Goal: Task Accomplishment & Management: Manage account settings

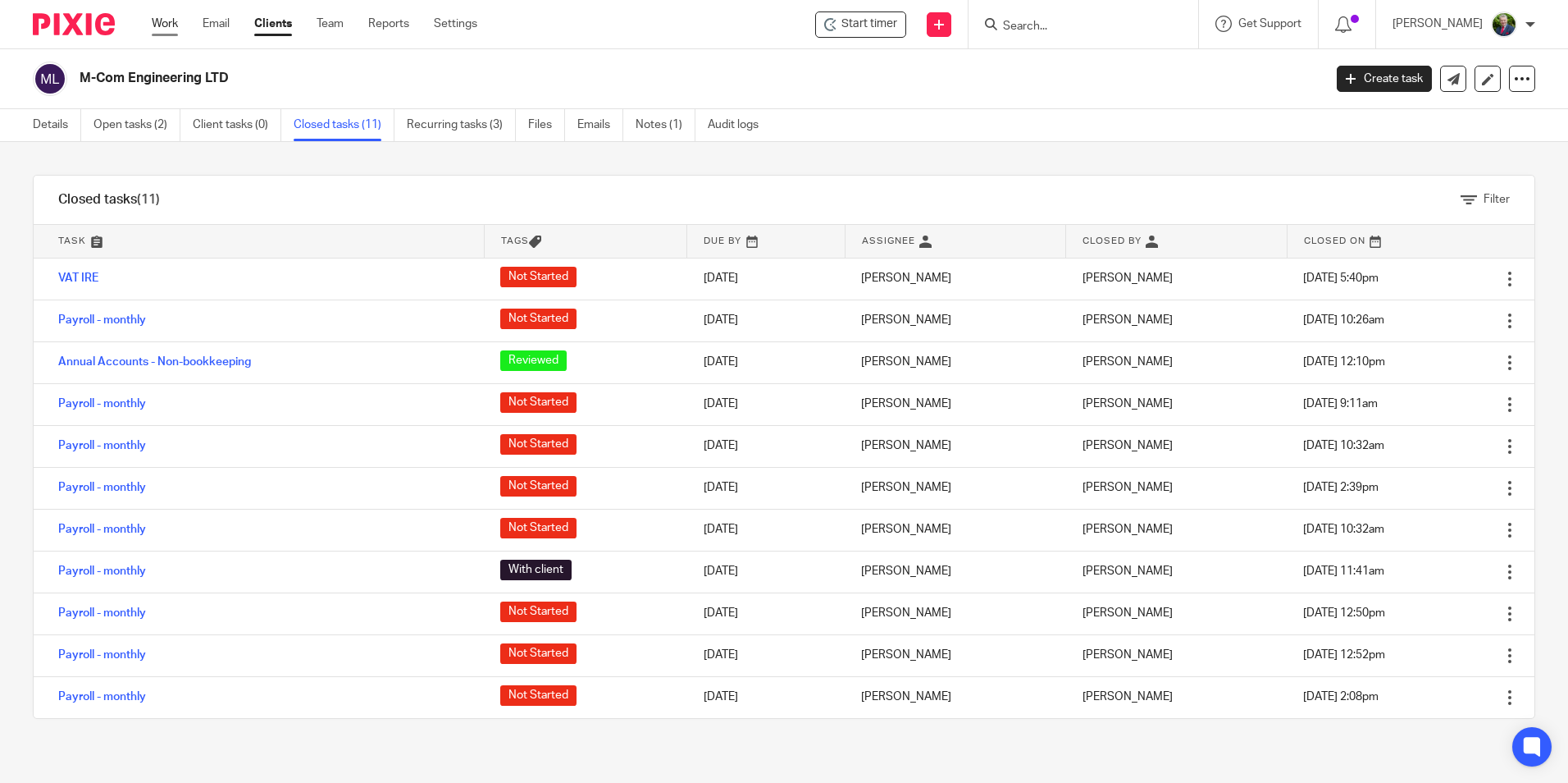
click at [174, 24] on link "Work" at bounding box center [165, 24] width 26 height 16
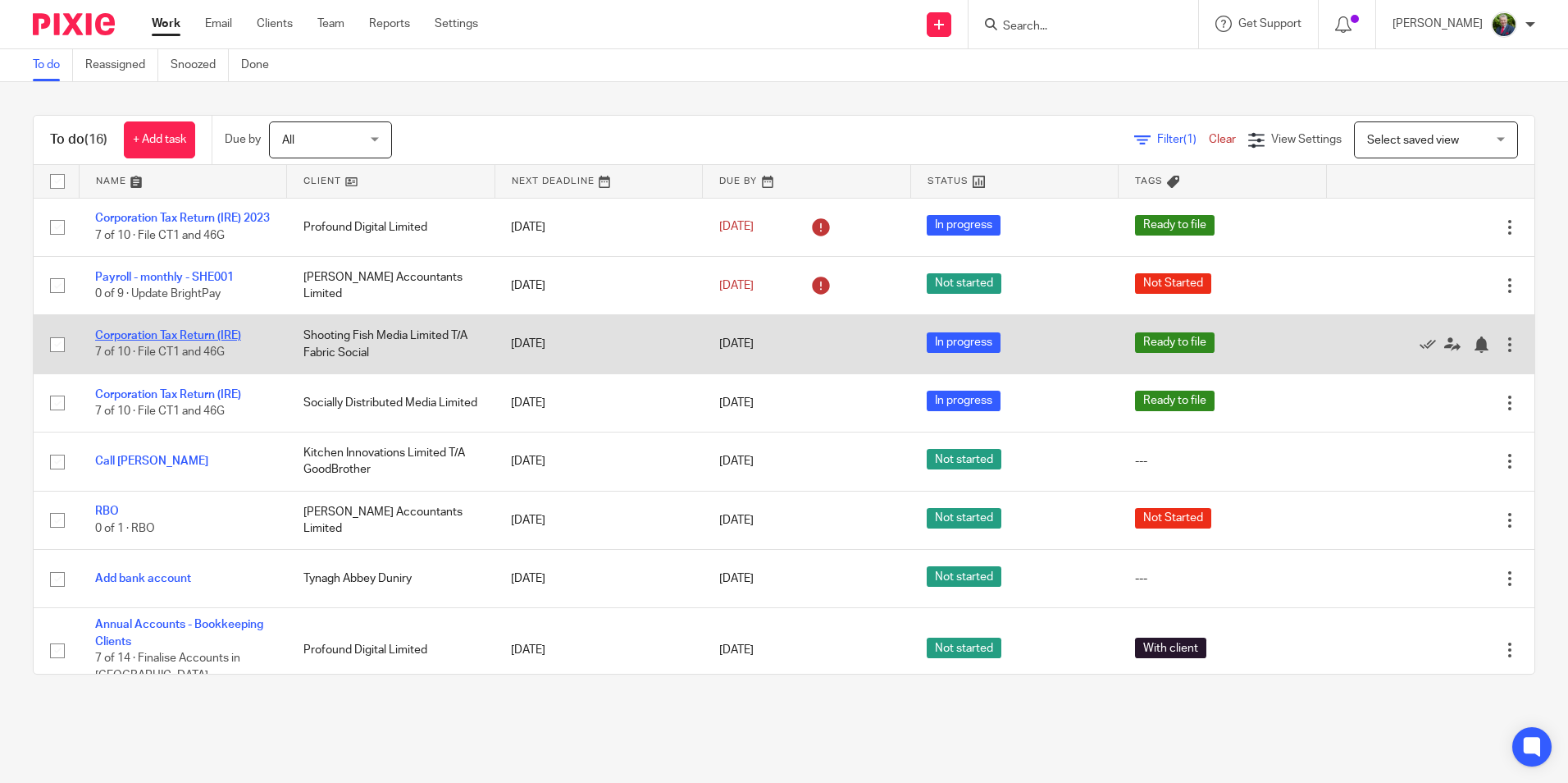
click at [218, 341] on link "Corporation Tax Return (IRE)" at bounding box center [168, 335] width 146 height 11
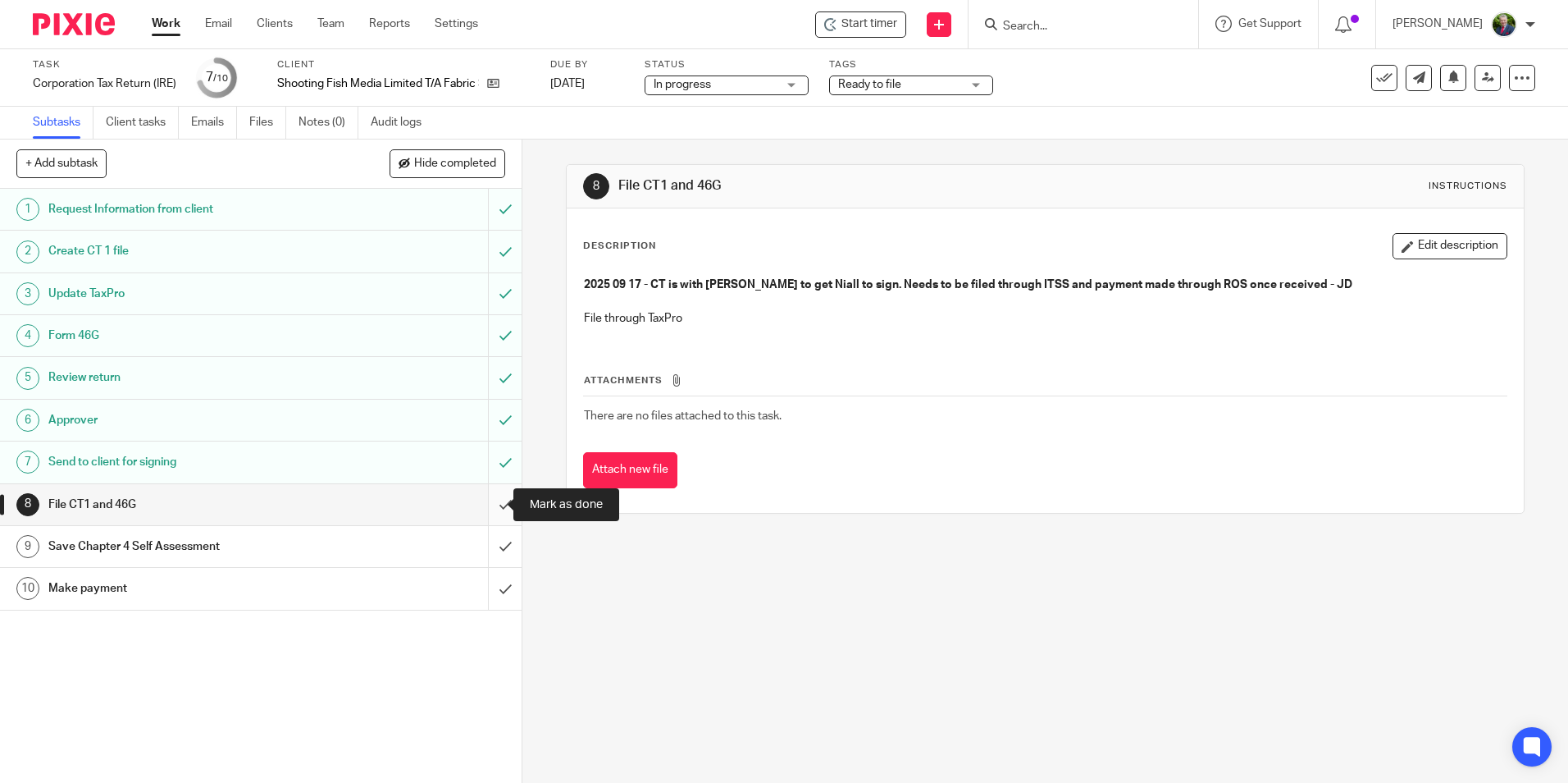
click at [490, 505] on input "submit" at bounding box center [261, 505] width 522 height 41
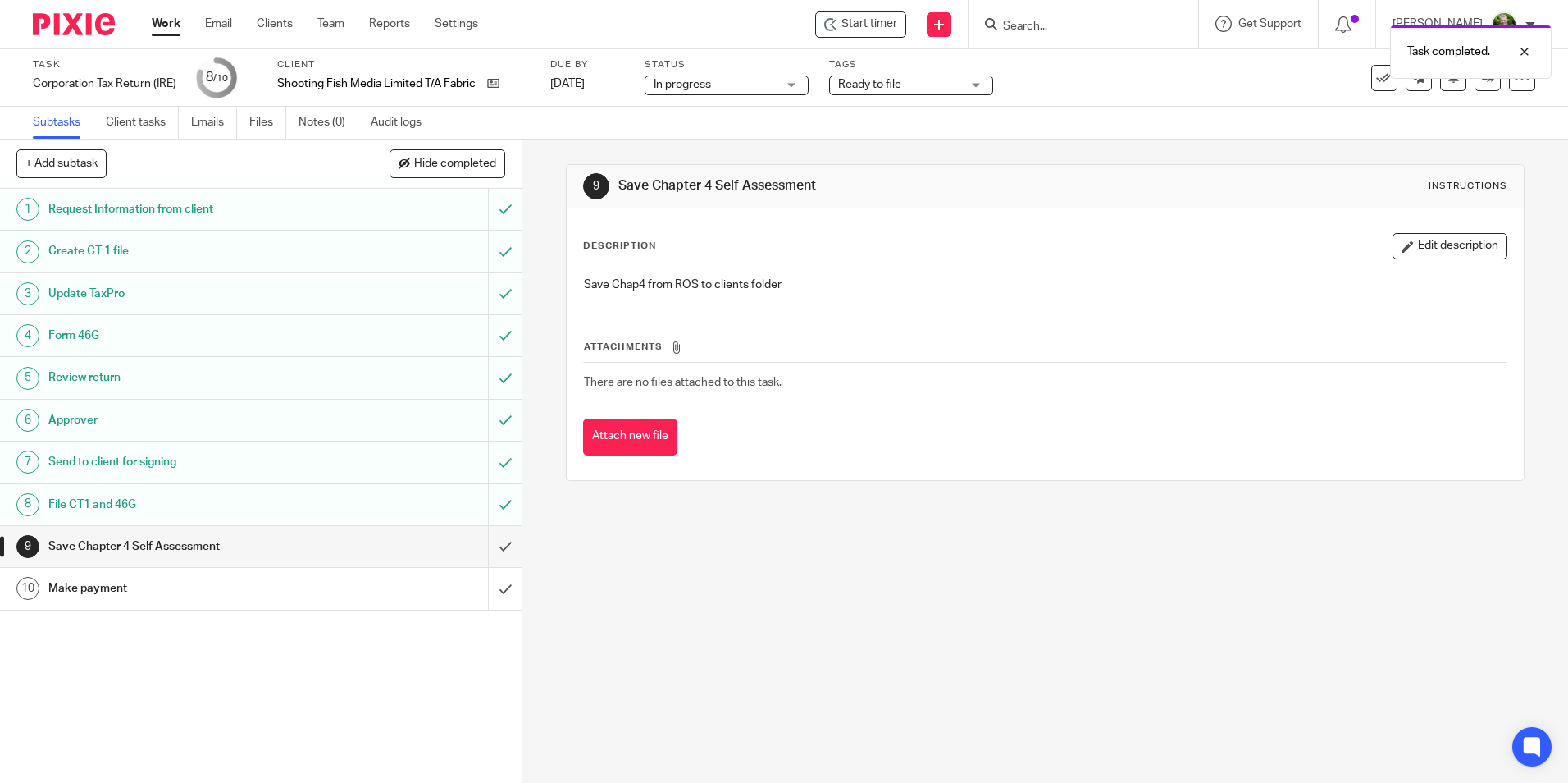
click at [927, 89] on span "Ready to file" at bounding box center [899, 85] width 123 height 17
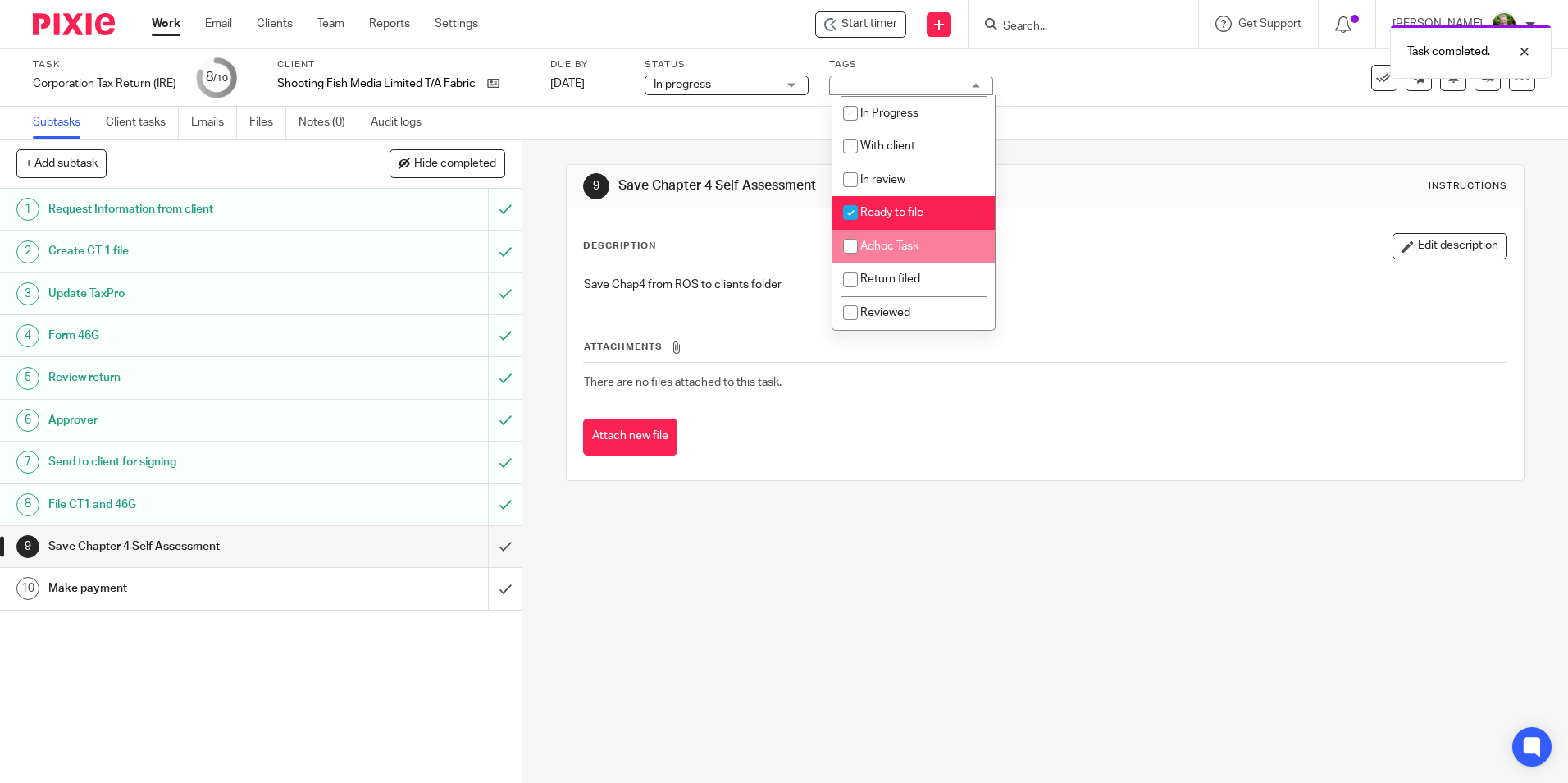
scroll to position [115, 0]
click at [936, 281] on li "Return filed" at bounding box center [913, 280] width 162 height 34
checkbox input "true"
click at [892, 215] on span "Ready to file" at bounding box center [892, 212] width 63 height 11
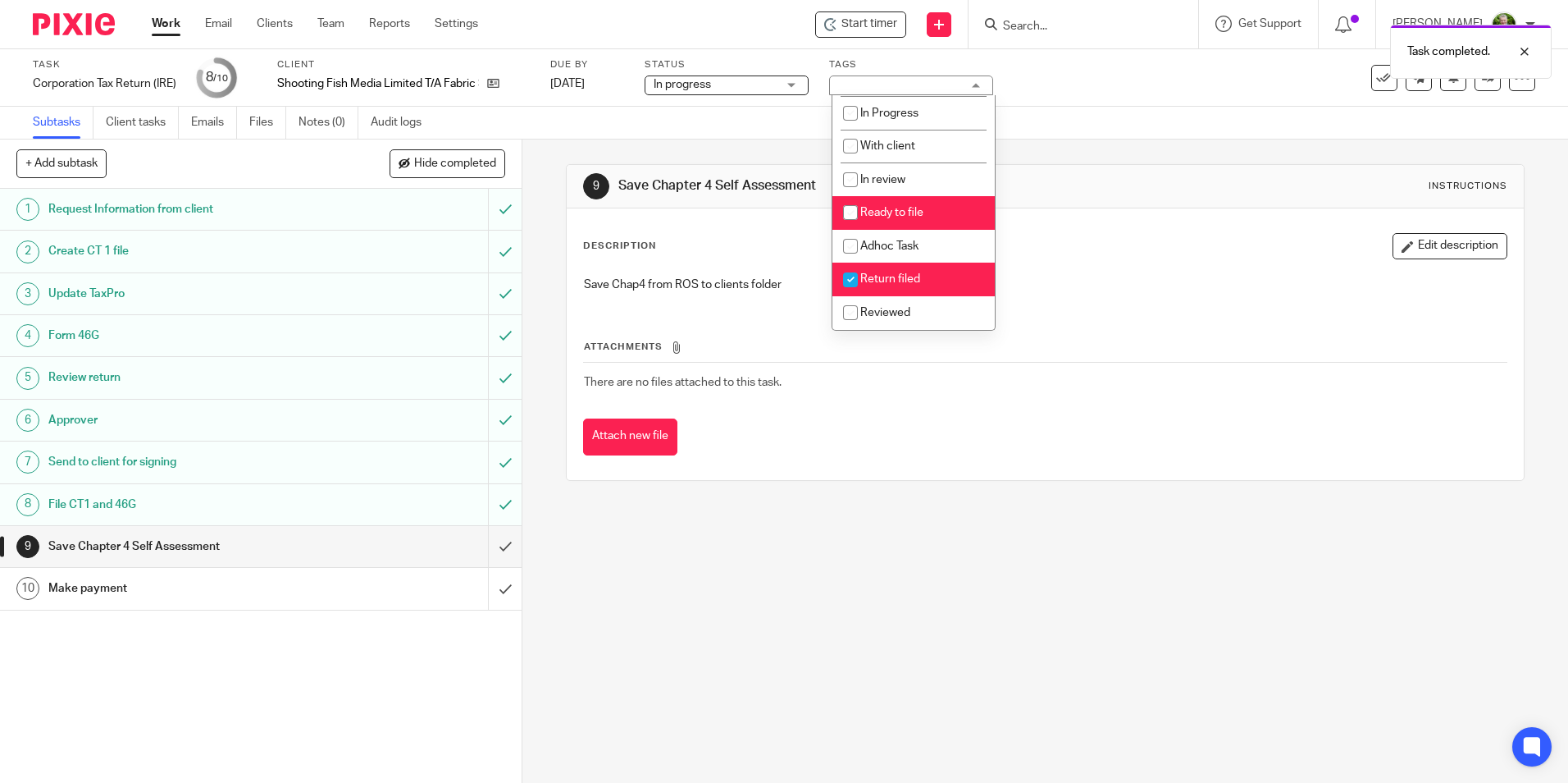
checkbox input "false"
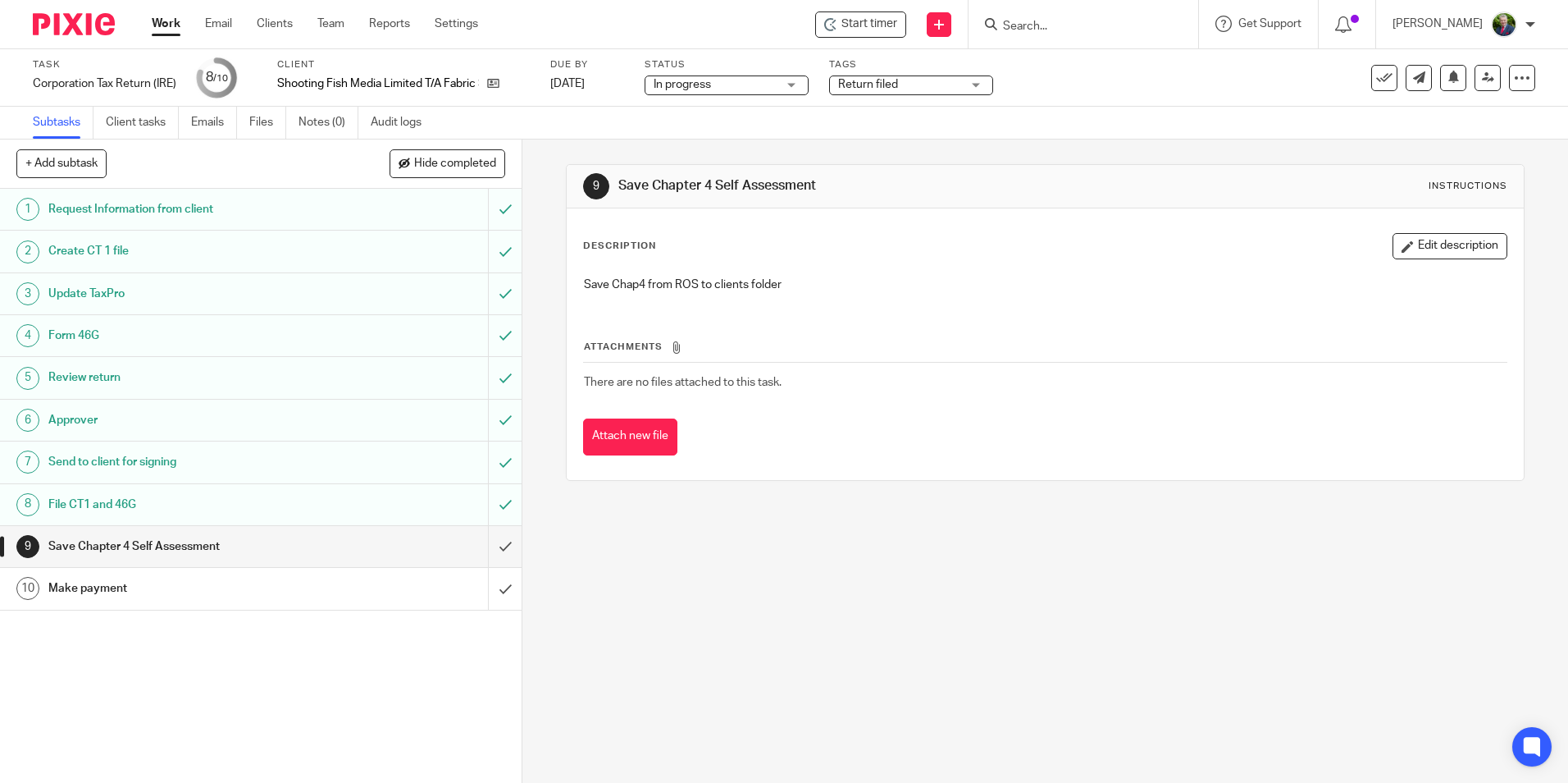
click at [771, 576] on div "9 Save Chapter 4 Self Assessment Instructions Description Edit description Save…" at bounding box center [1045, 461] width 1045 height 644
click at [162, 24] on link "Work" at bounding box center [166, 24] width 28 height 16
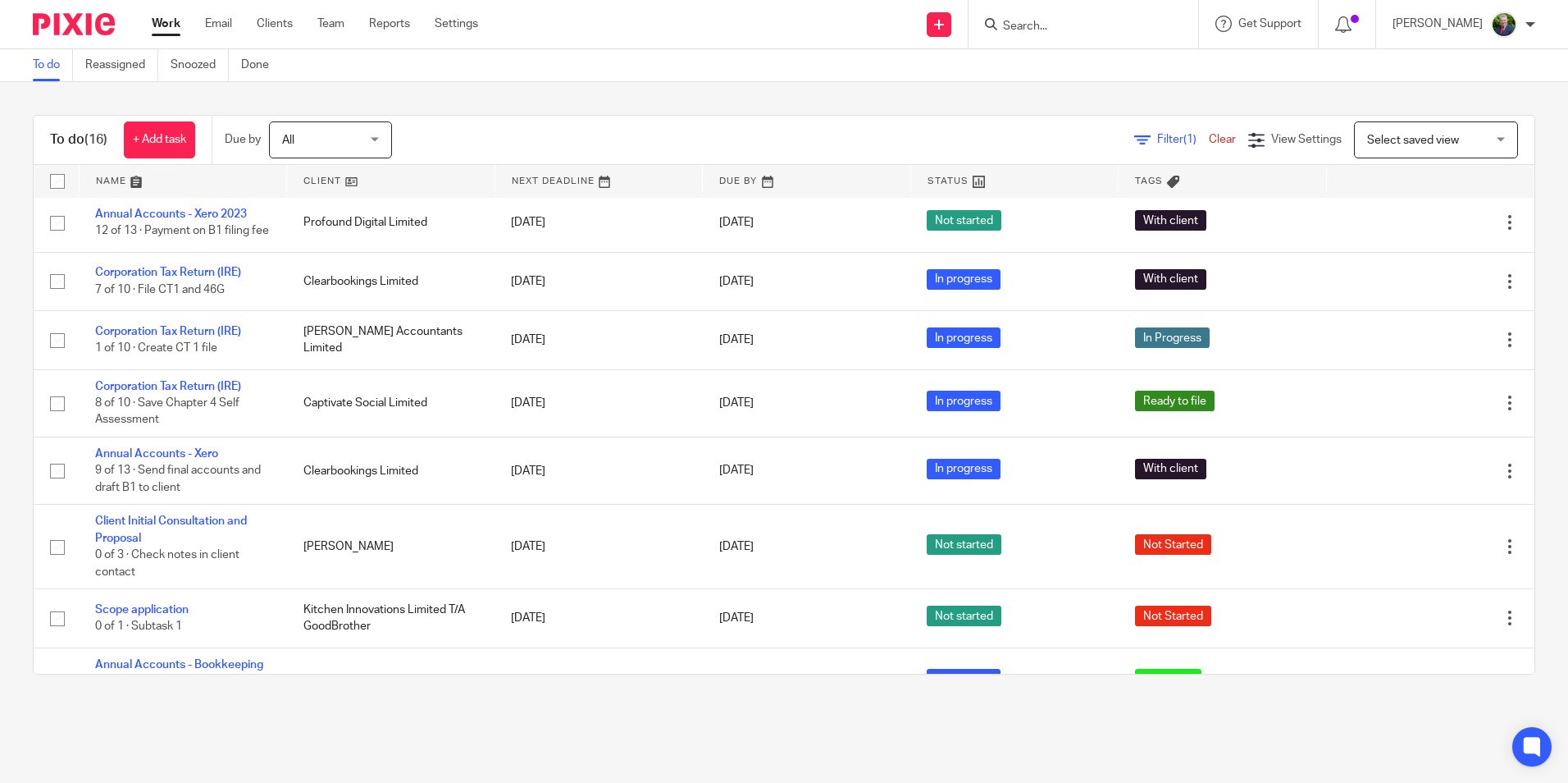
scroll to position [567, 0]
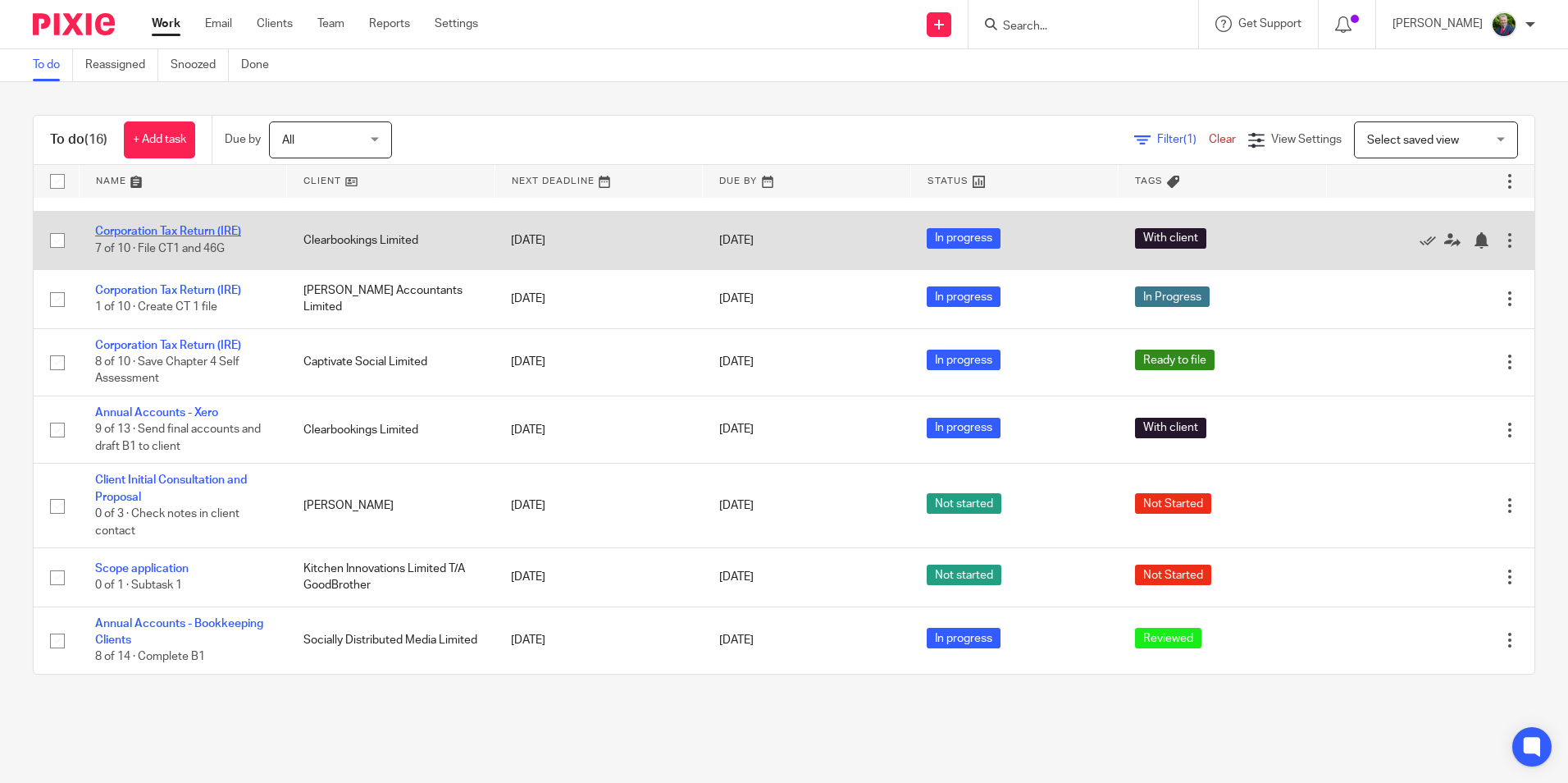
click at [223, 232] on link "Corporation Tax Return (IRE)" at bounding box center [168, 231] width 146 height 11
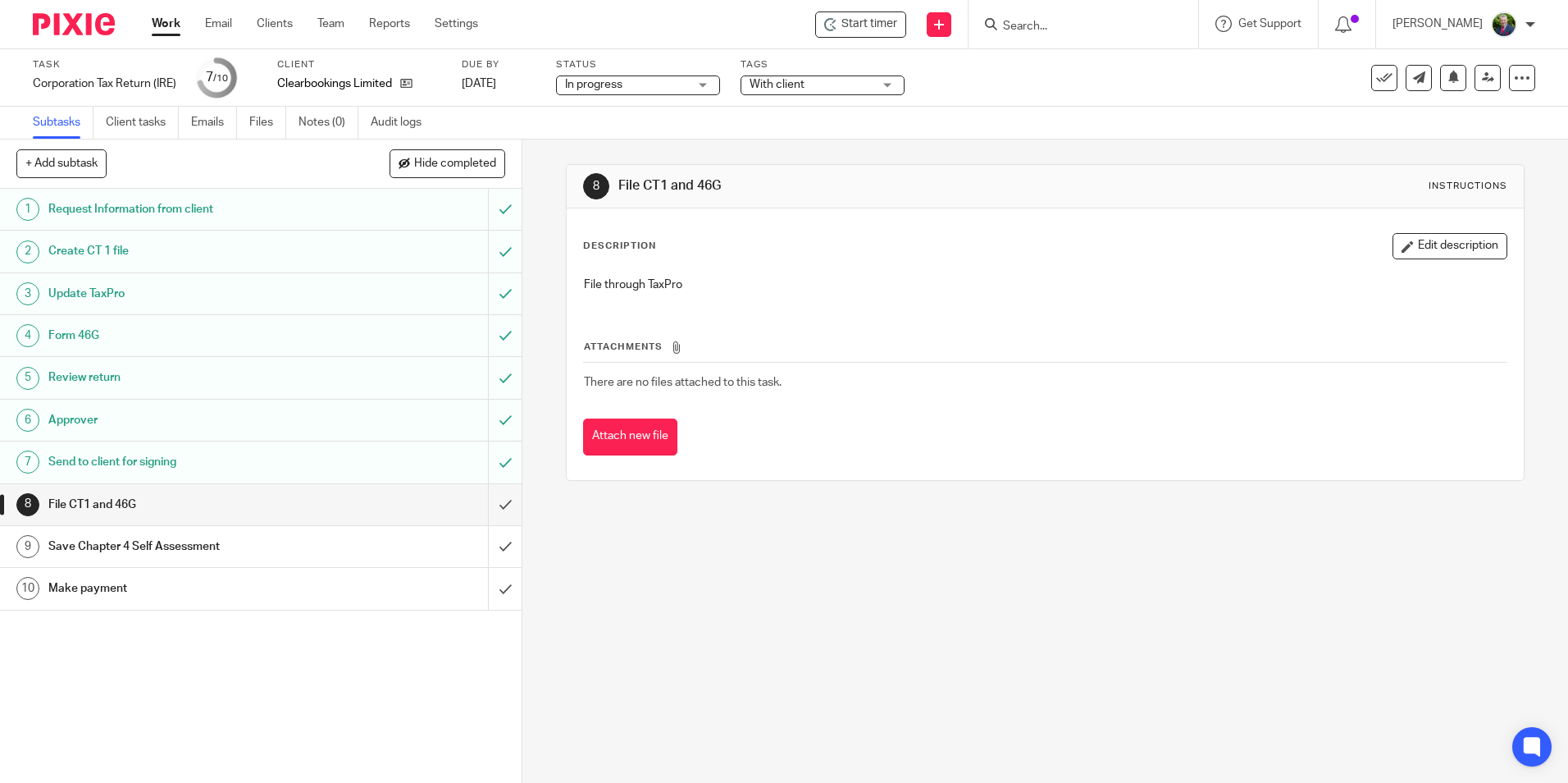
click at [857, 89] on span "With client" at bounding box center [811, 85] width 123 height 17
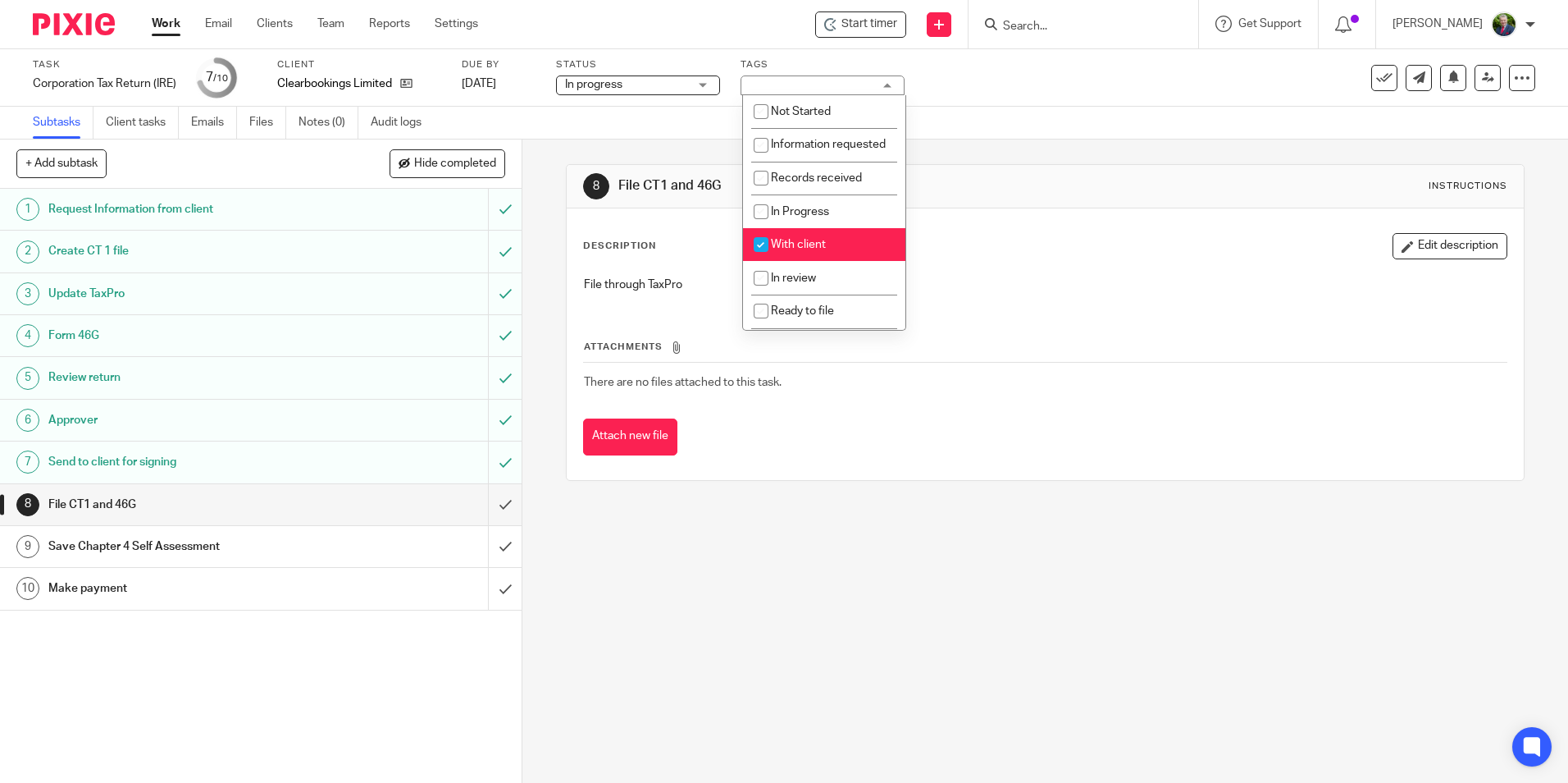
click at [824, 251] on span "With client" at bounding box center [799, 244] width 55 height 11
checkbox input "false"
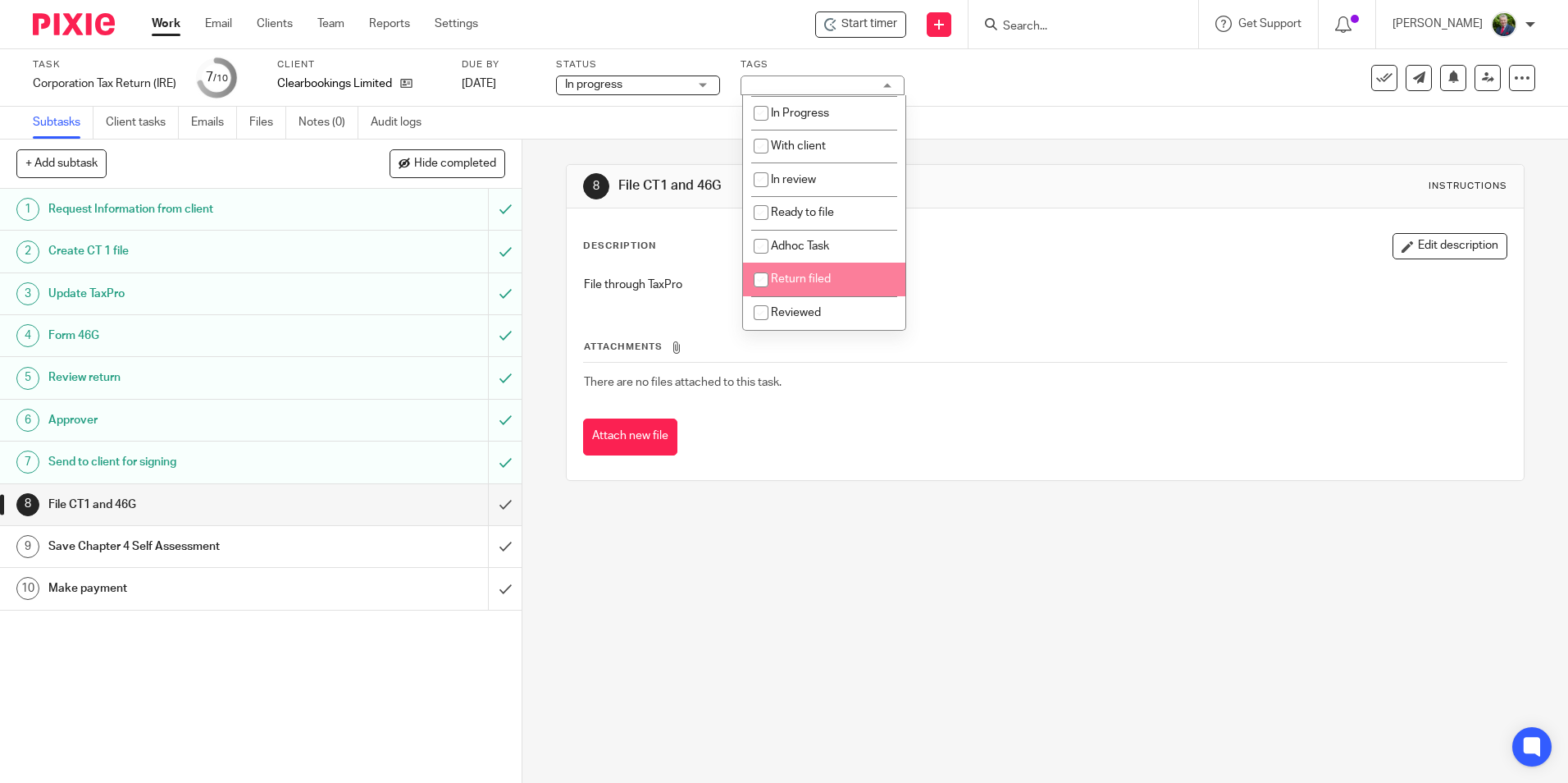
click at [818, 279] on span "Return filed" at bounding box center [801, 279] width 60 height 11
checkbox input "true"
click at [736, 543] on div "8 File CT1 and 46G Instructions Description Edit description File through TaxPr…" at bounding box center [1045, 461] width 1045 height 644
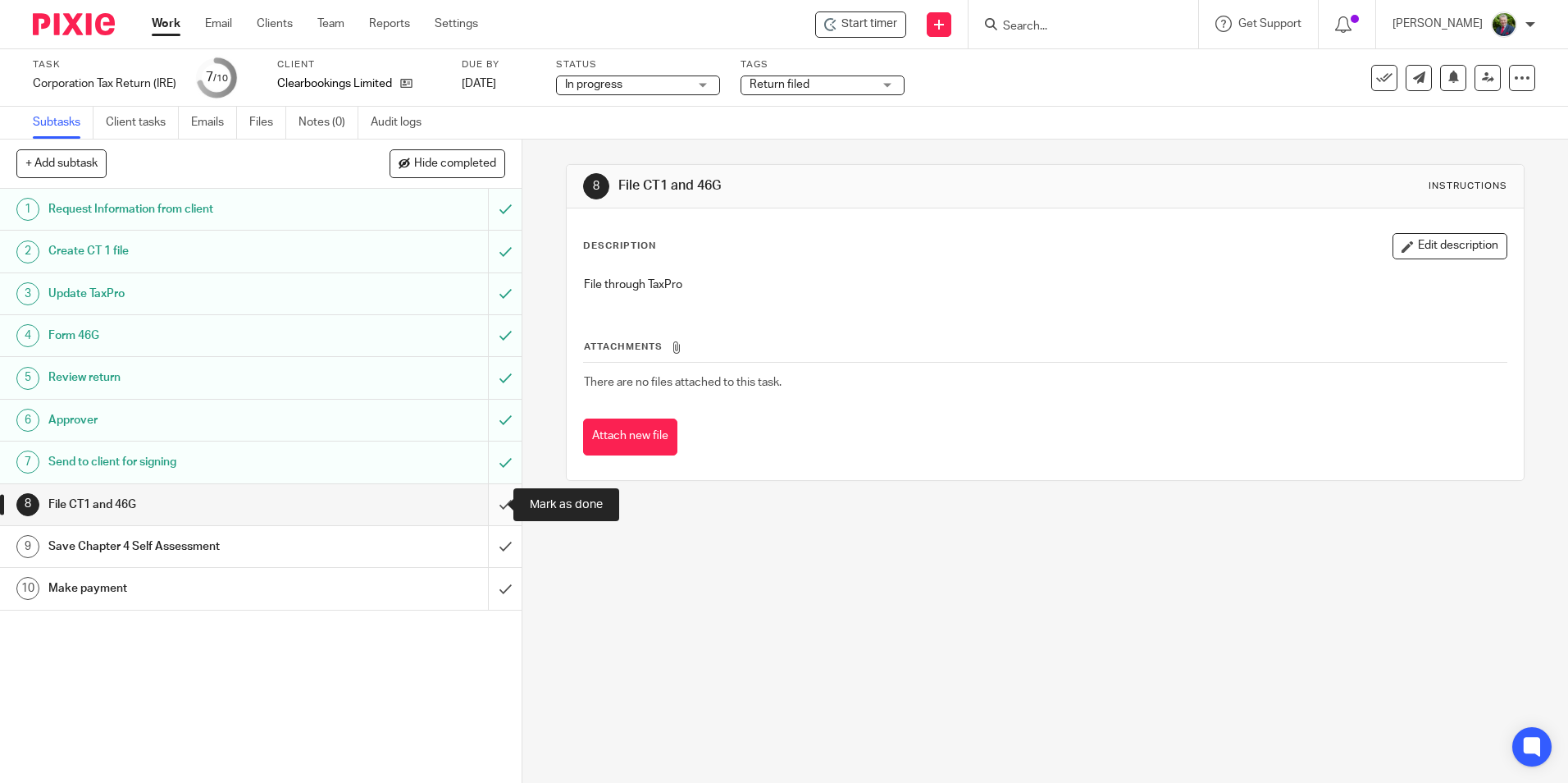
click at [486, 512] on input "submit" at bounding box center [261, 505] width 522 height 41
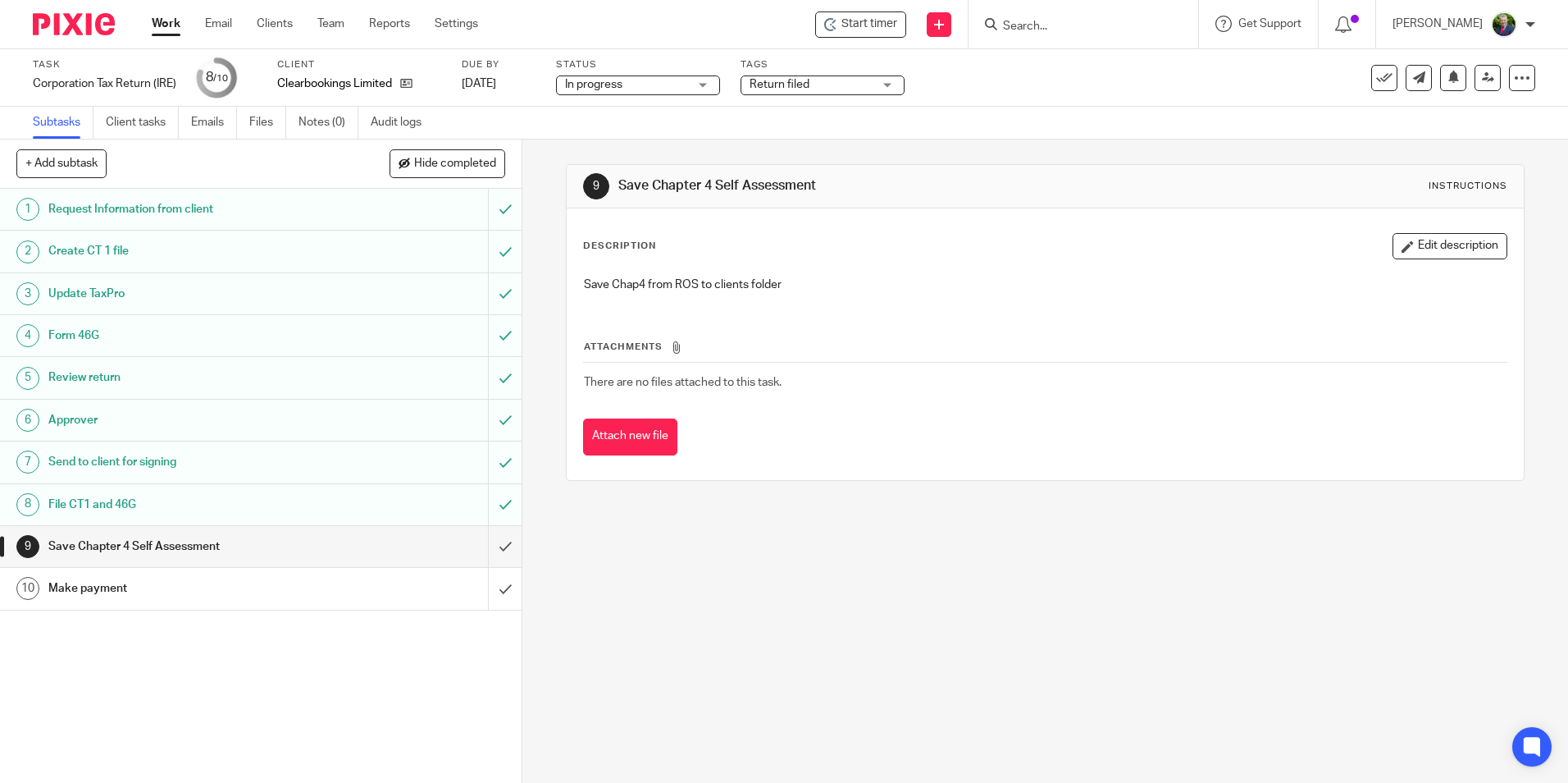
click at [159, 26] on link "Work" at bounding box center [166, 24] width 28 height 16
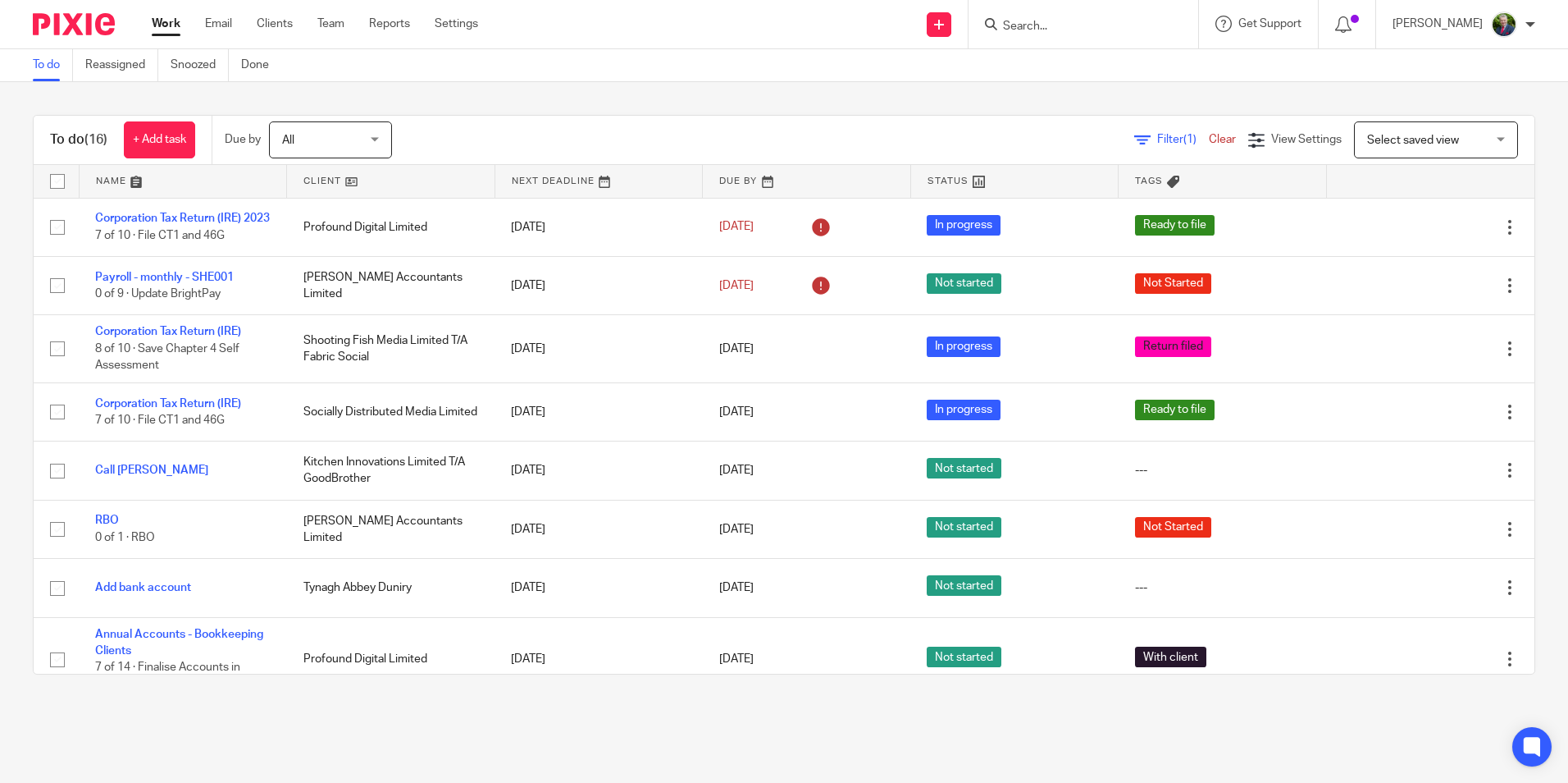
click at [1134, 142] on icon at bounding box center [1141, 139] width 16 height 16
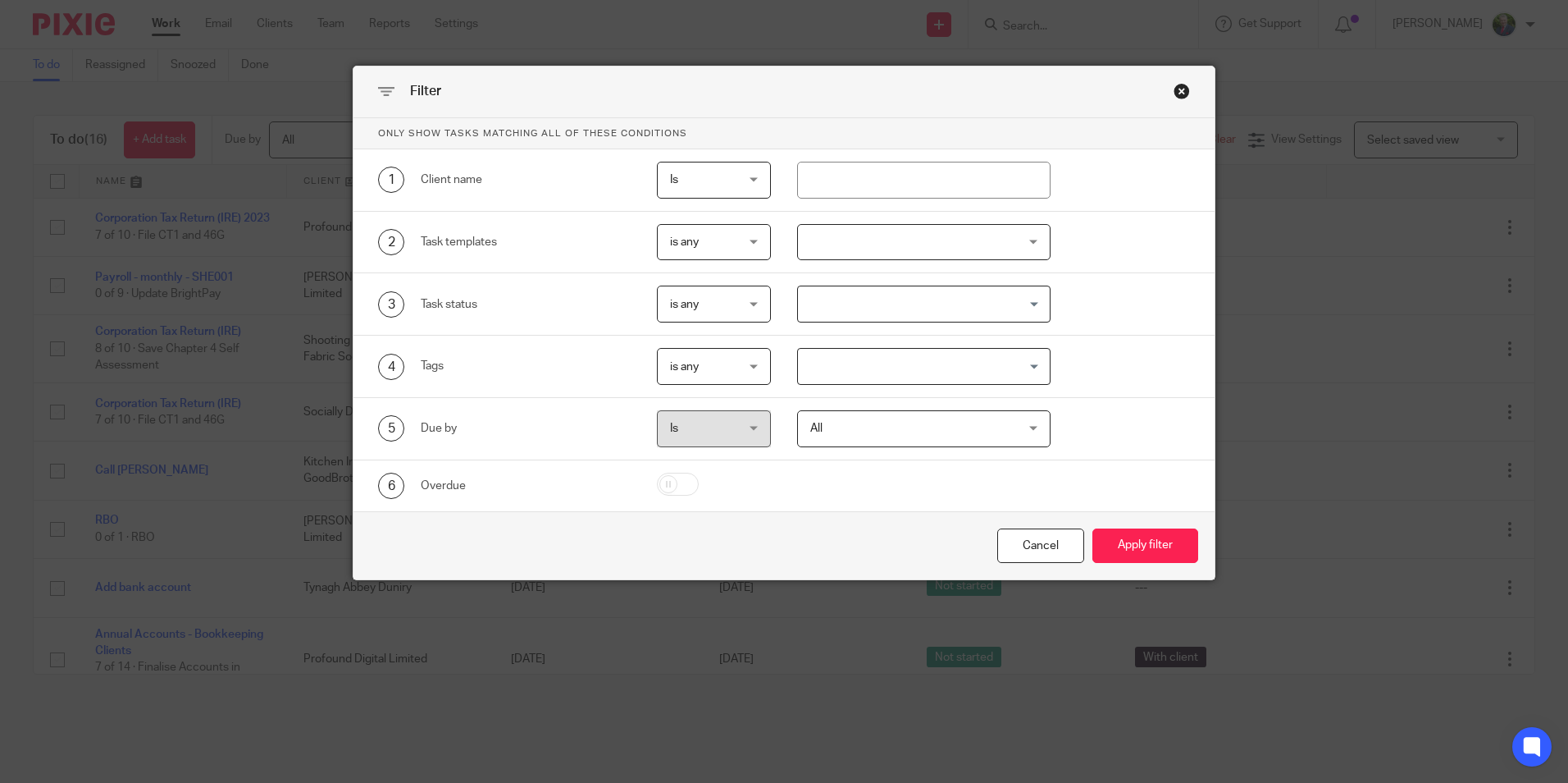
click at [954, 245] on div at bounding box center [923, 242] width 253 height 37
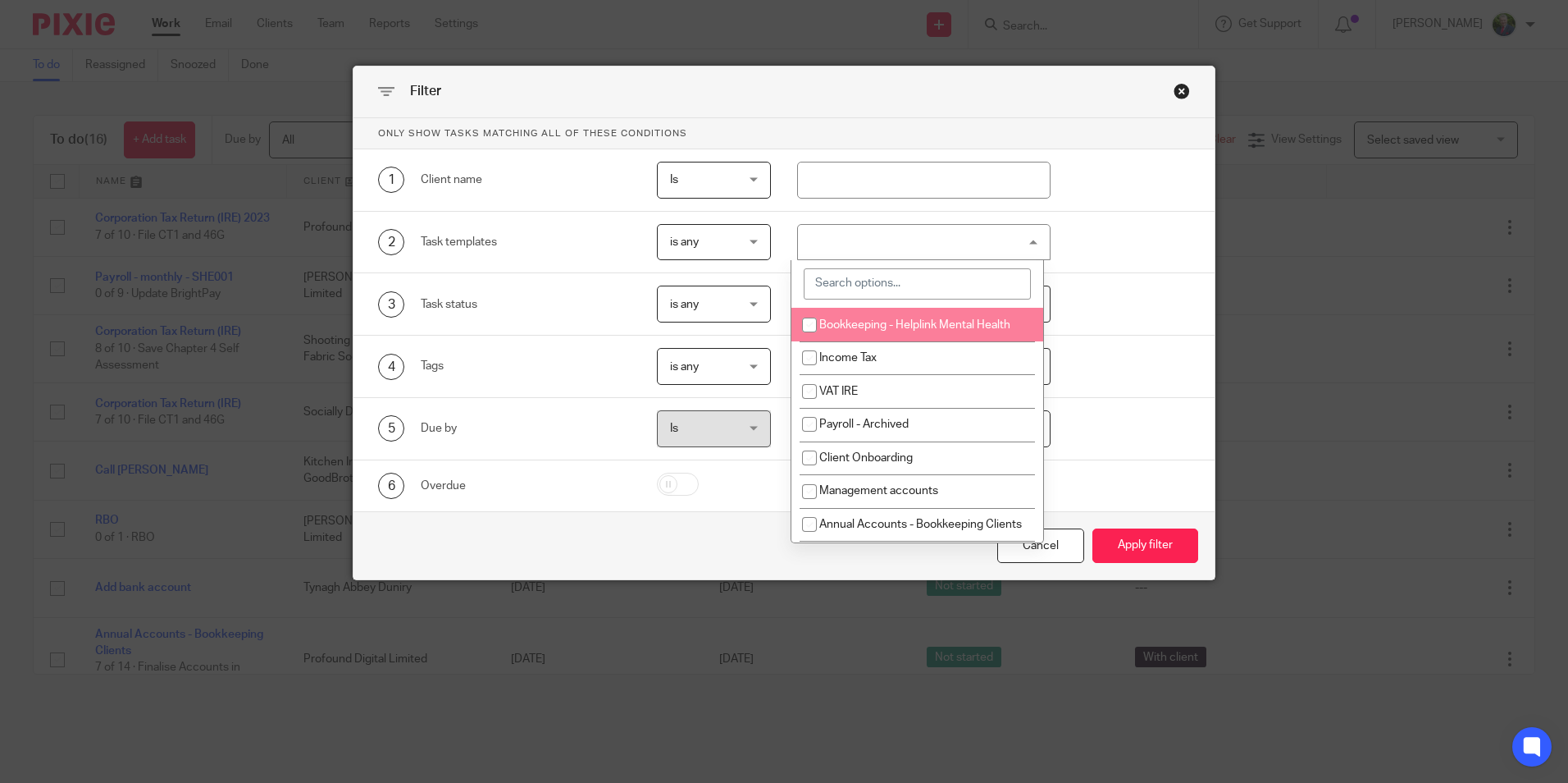
click at [897, 283] on input "search" at bounding box center [916, 284] width 227 height 31
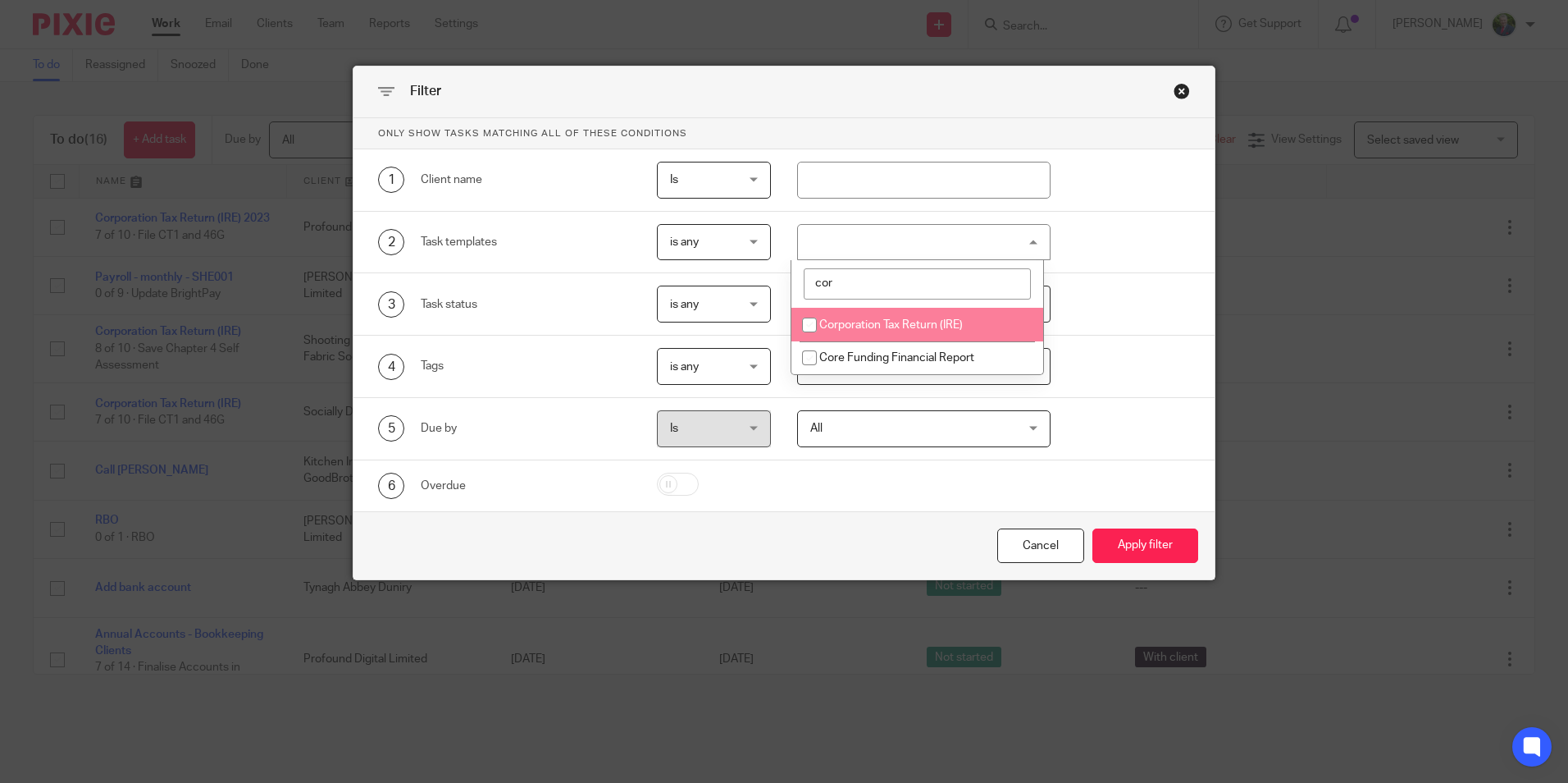
type input "cor"
click at [890, 319] on span "Corporation Tax Return (IRE)" at bounding box center [891, 325] width 143 height 11
checkbox input "true"
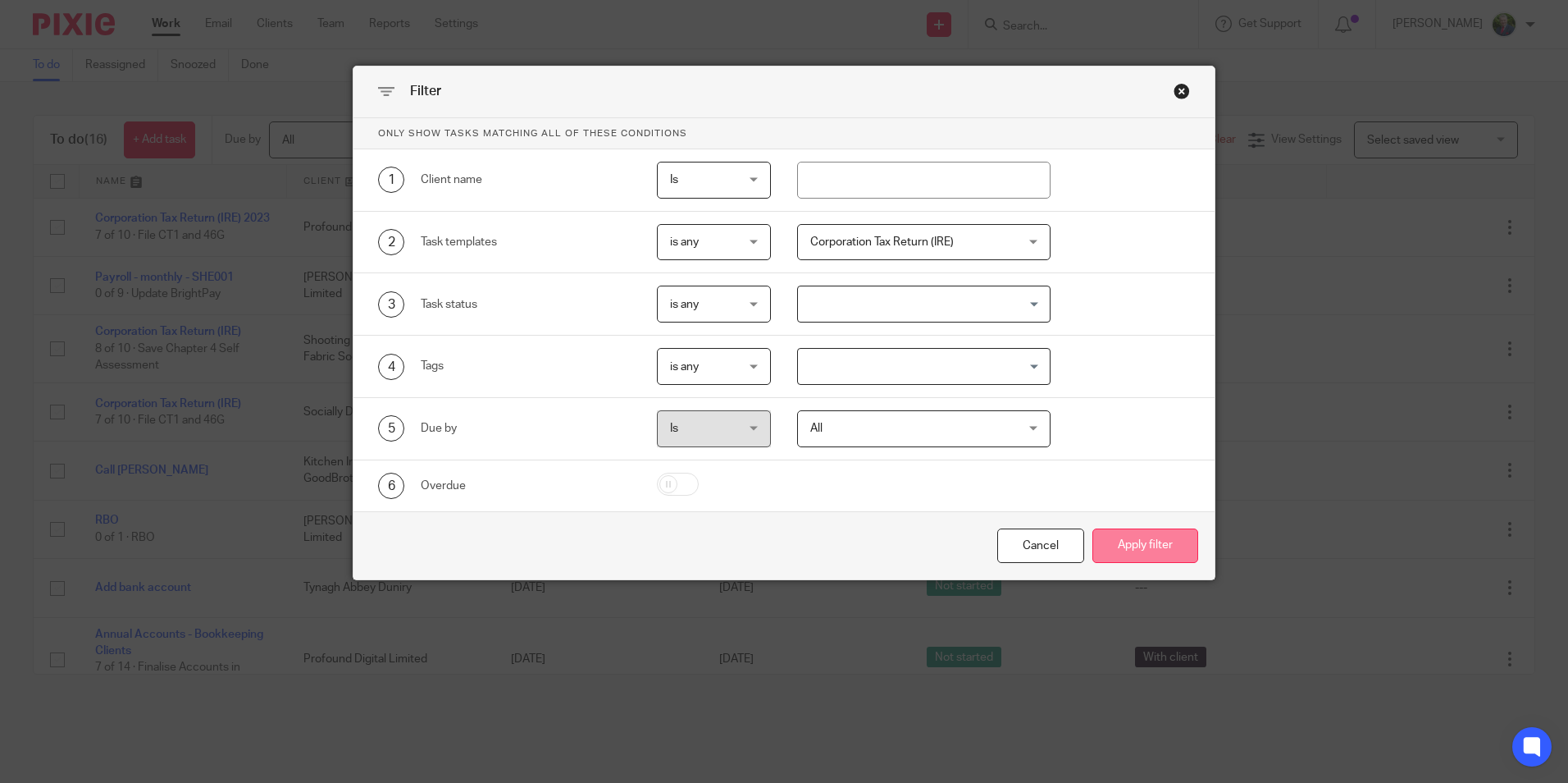
click at [1138, 556] on button "Apply filter" at bounding box center [1145, 546] width 105 height 35
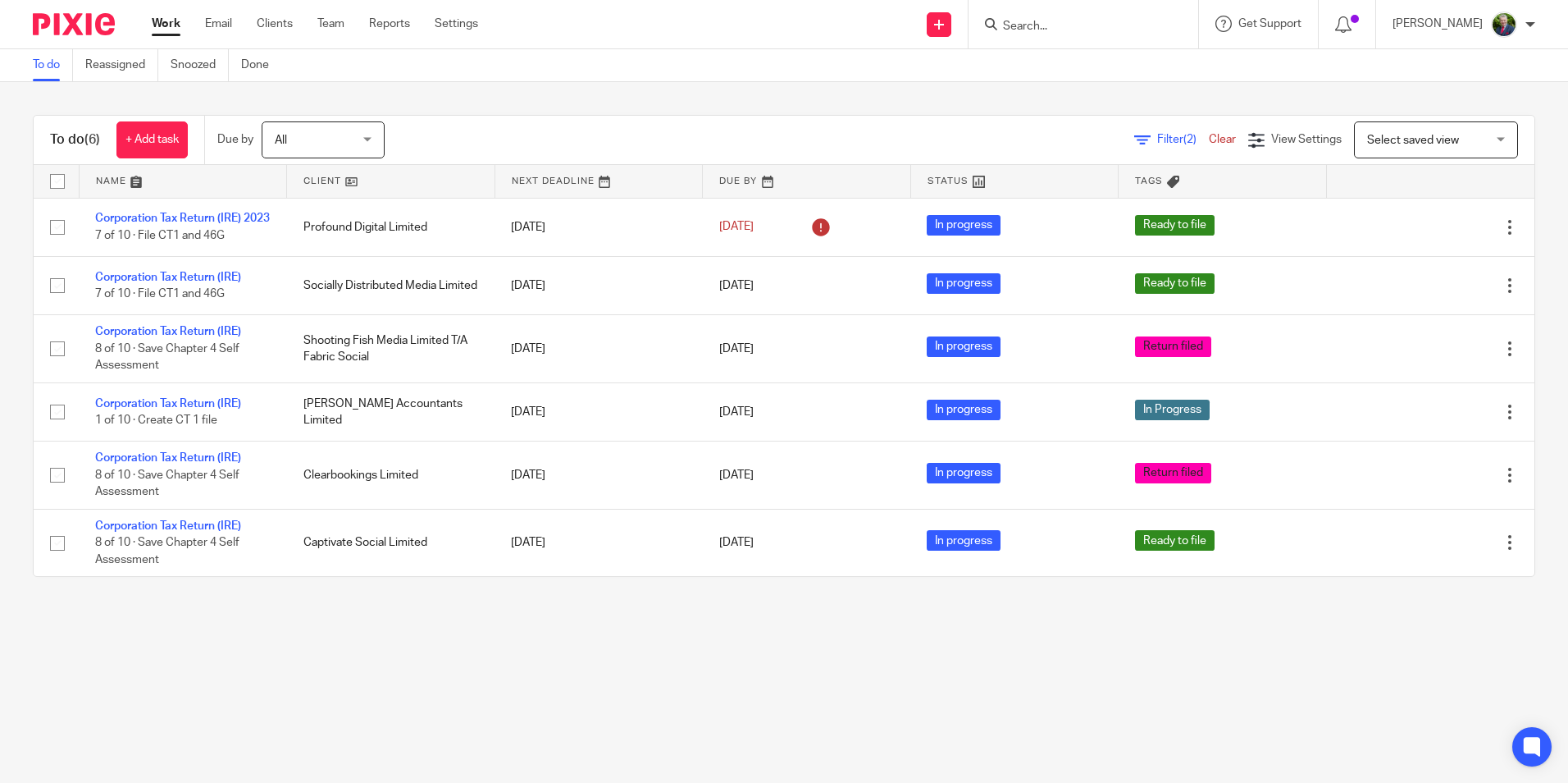
click at [1095, 28] on input "Search" at bounding box center [1075, 27] width 148 height 15
type input "expo"
click at [1124, 64] on link at bounding box center [1100, 64] width 204 height 24
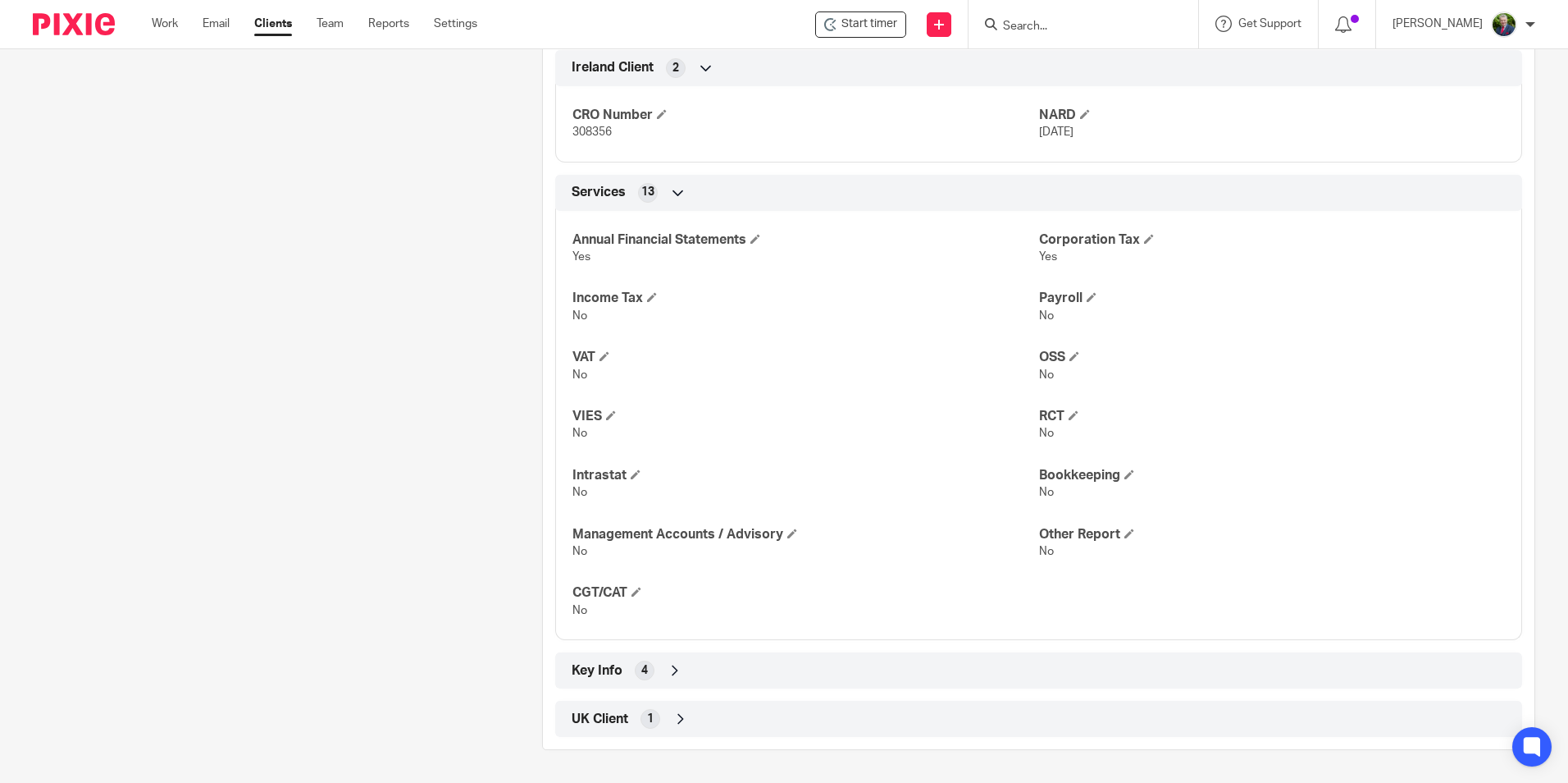
scroll to position [694, 0]
click at [670, 669] on icon at bounding box center [674, 670] width 16 height 16
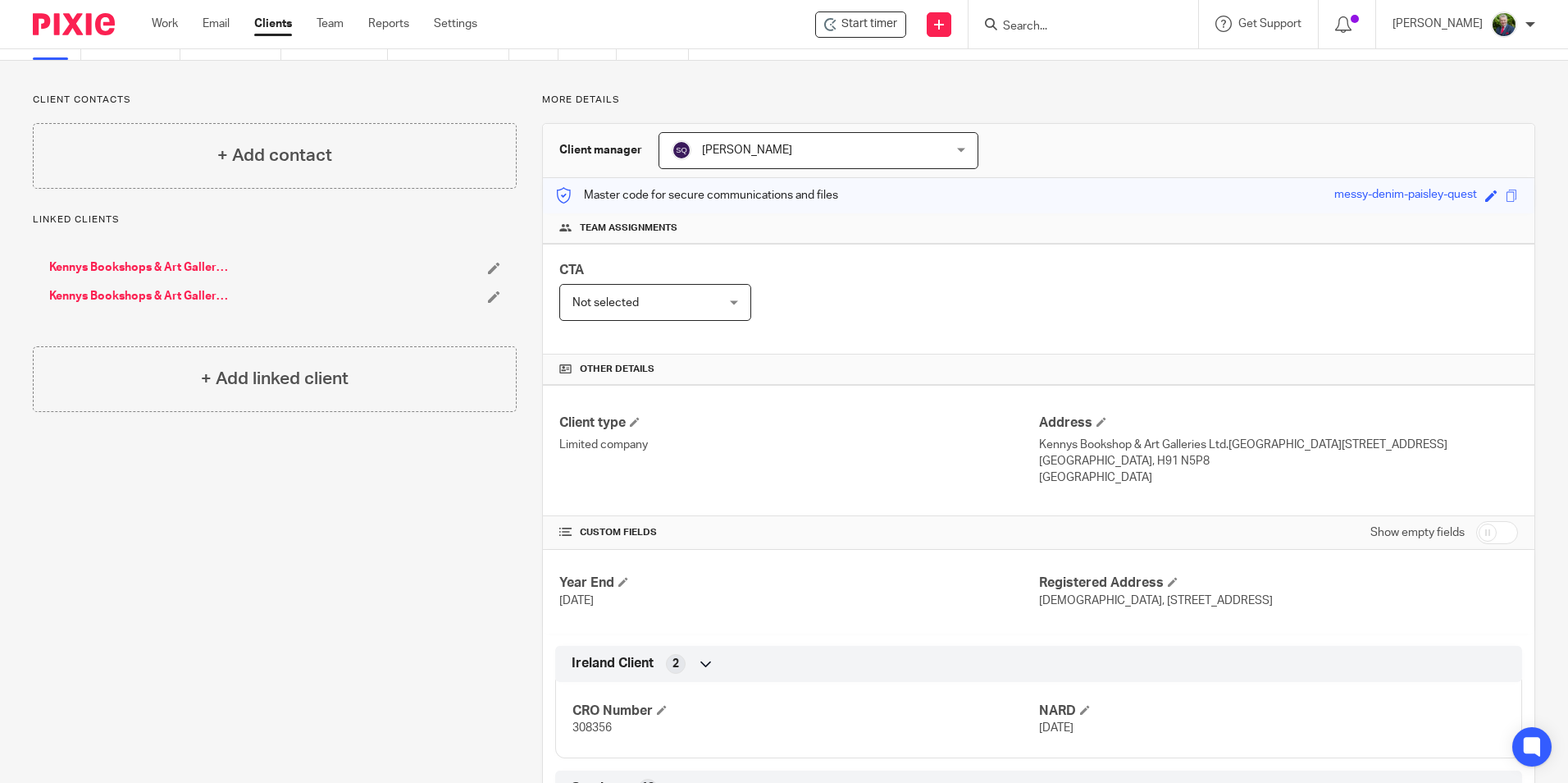
scroll to position [82, 0]
click at [1481, 543] on input "checkbox" at bounding box center [1497, 531] width 41 height 23
checkbox input "true"
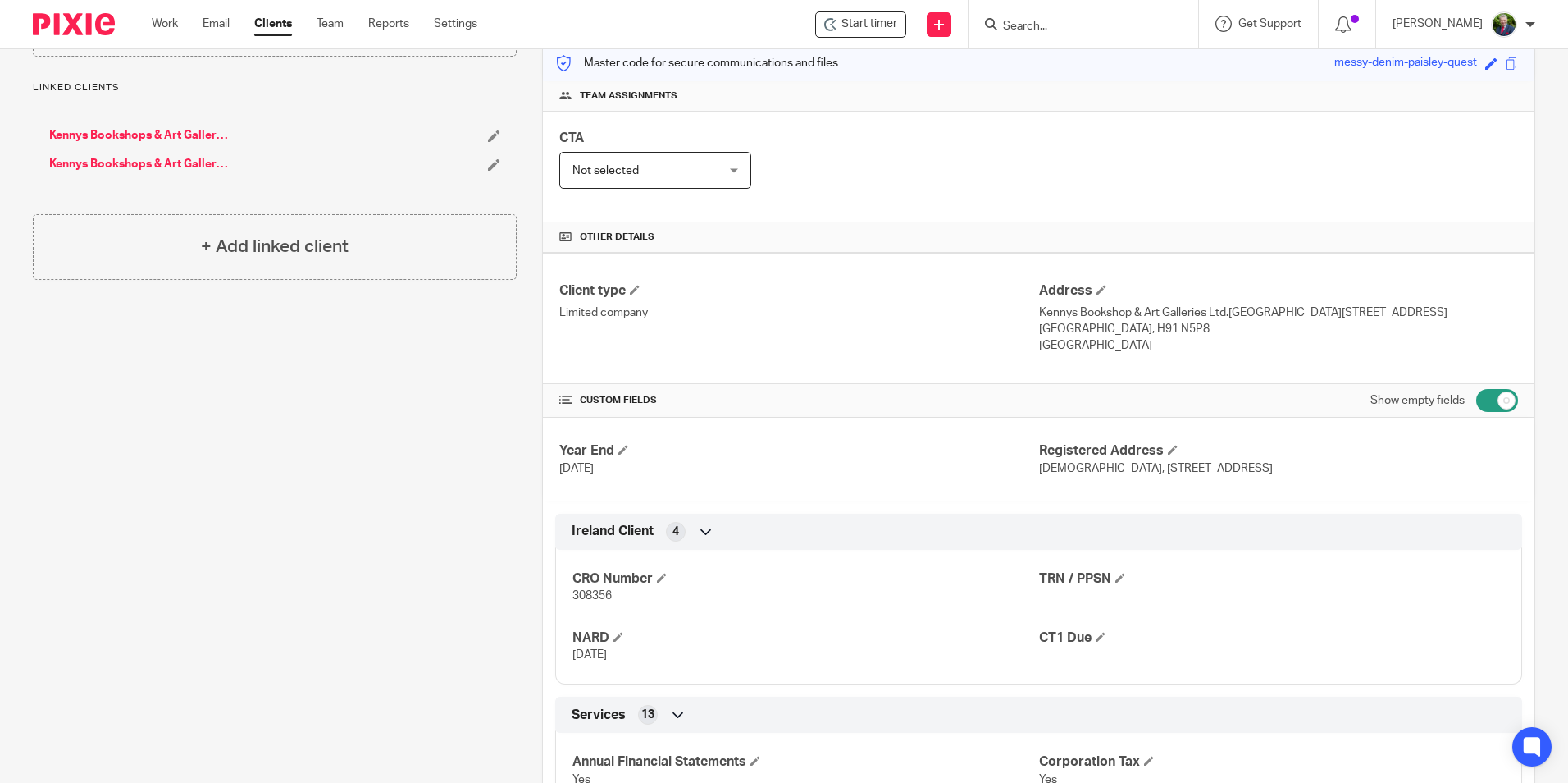
scroll to position [0, 0]
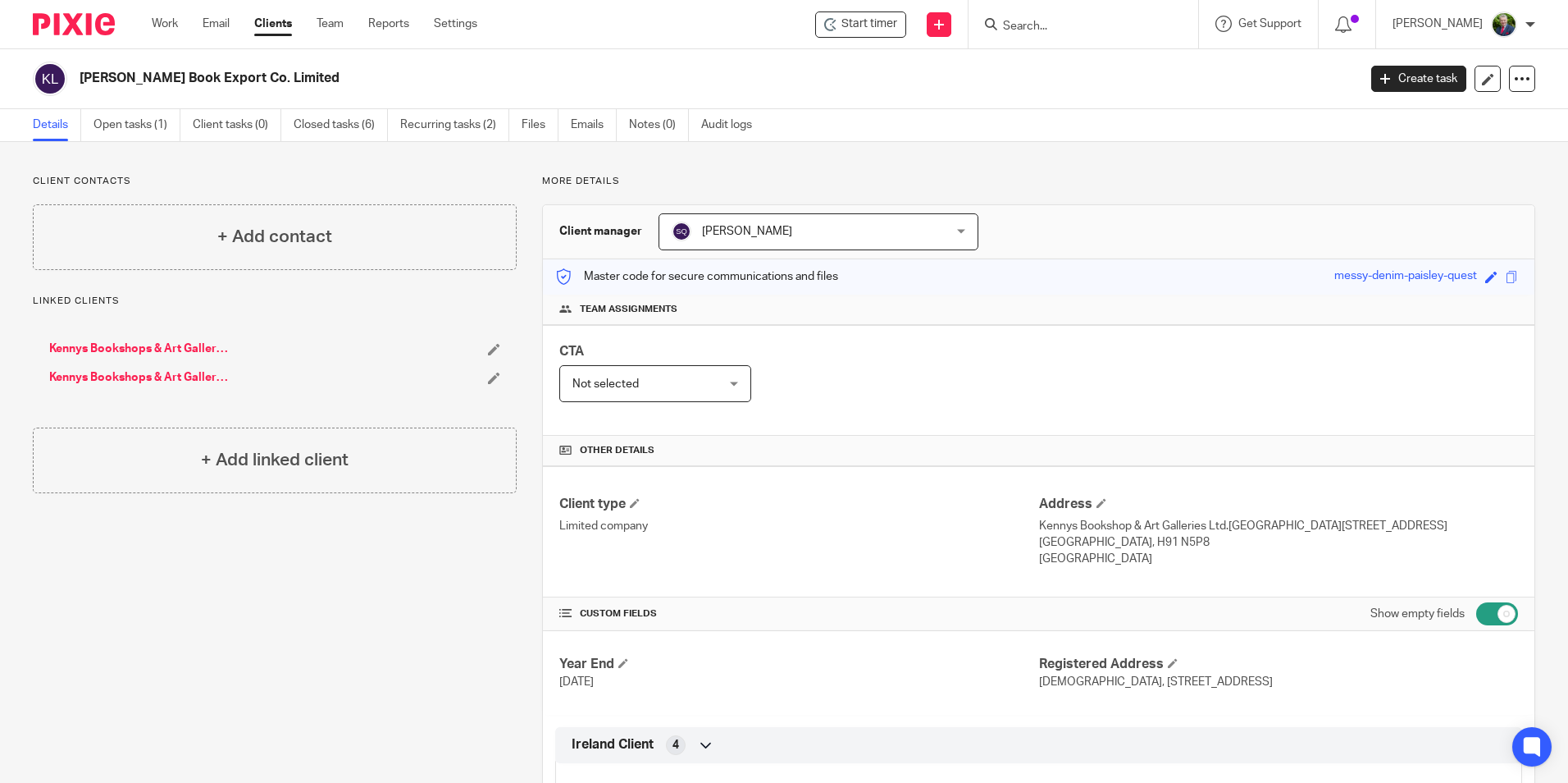
click at [1068, 24] on input "Search" at bounding box center [1075, 27] width 148 height 15
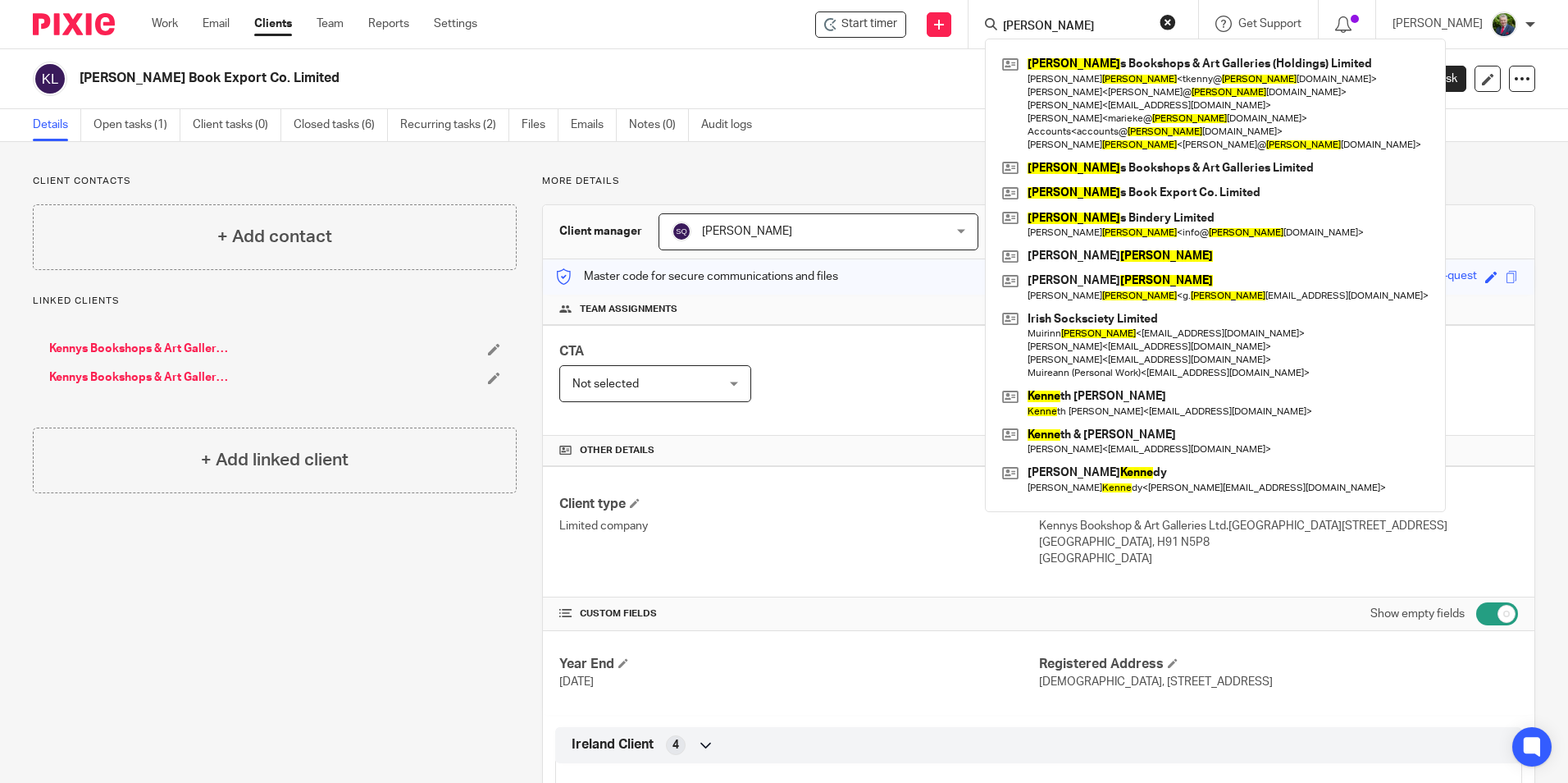
type input "kenny"
click at [887, 129] on div "Details Open tasks (1) Client tasks (0) Closed tasks (6) Recurring tasks (2) Fi…" at bounding box center [784, 125] width 1568 height 33
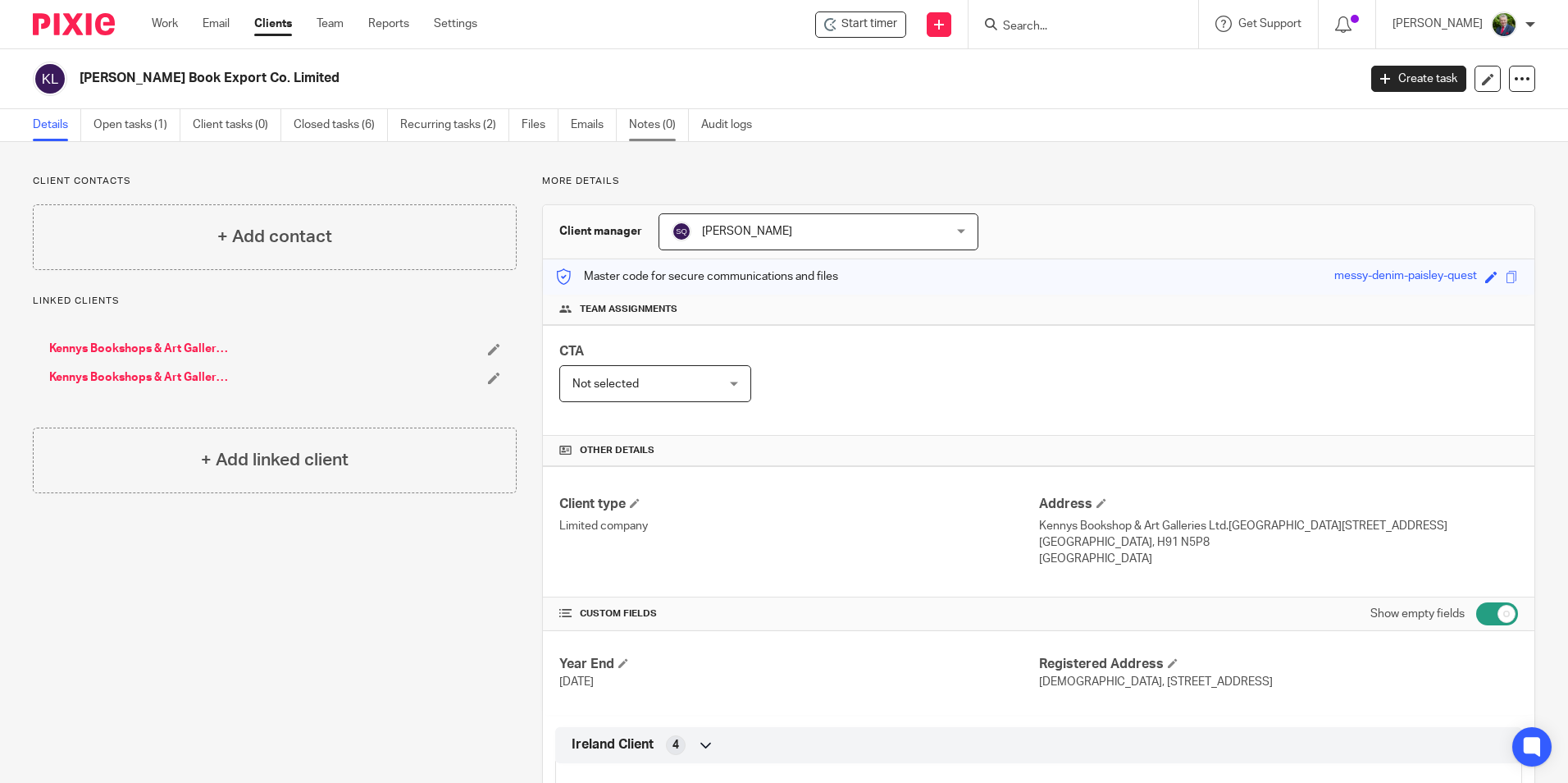
click at [657, 120] on link "Notes (0)" at bounding box center [659, 125] width 60 height 32
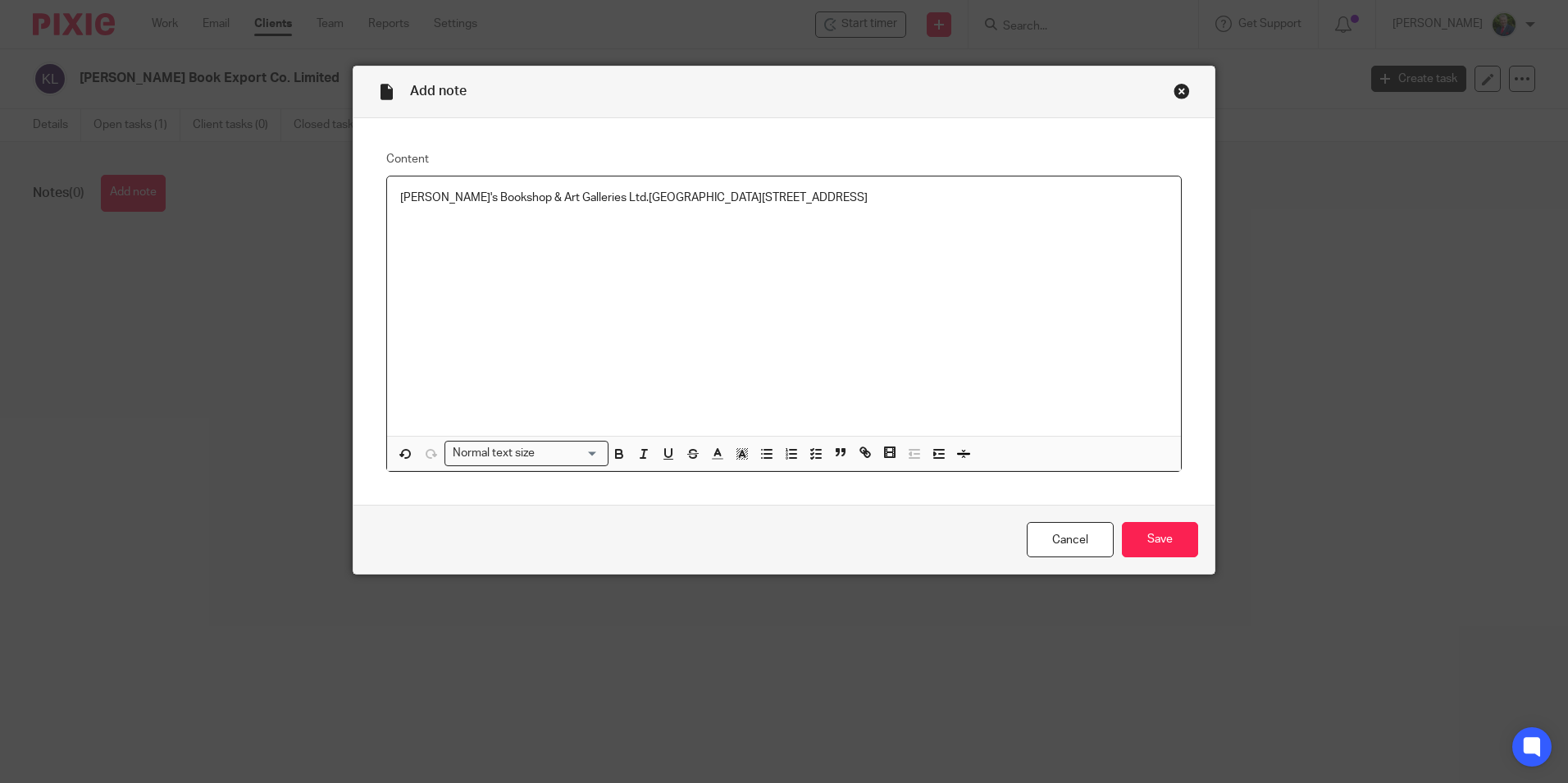
drag, startPoint x: 933, startPoint y: 204, endPoint x: 302, endPoint y: 222, distance: 631.3
click at [302, 222] on div "Add note Content Kenny's Bookshop & Art Galleries Ltd.[GEOGRAPHIC_DATA][STREET_…" at bounding box center [784, 391] width 1568 height 783
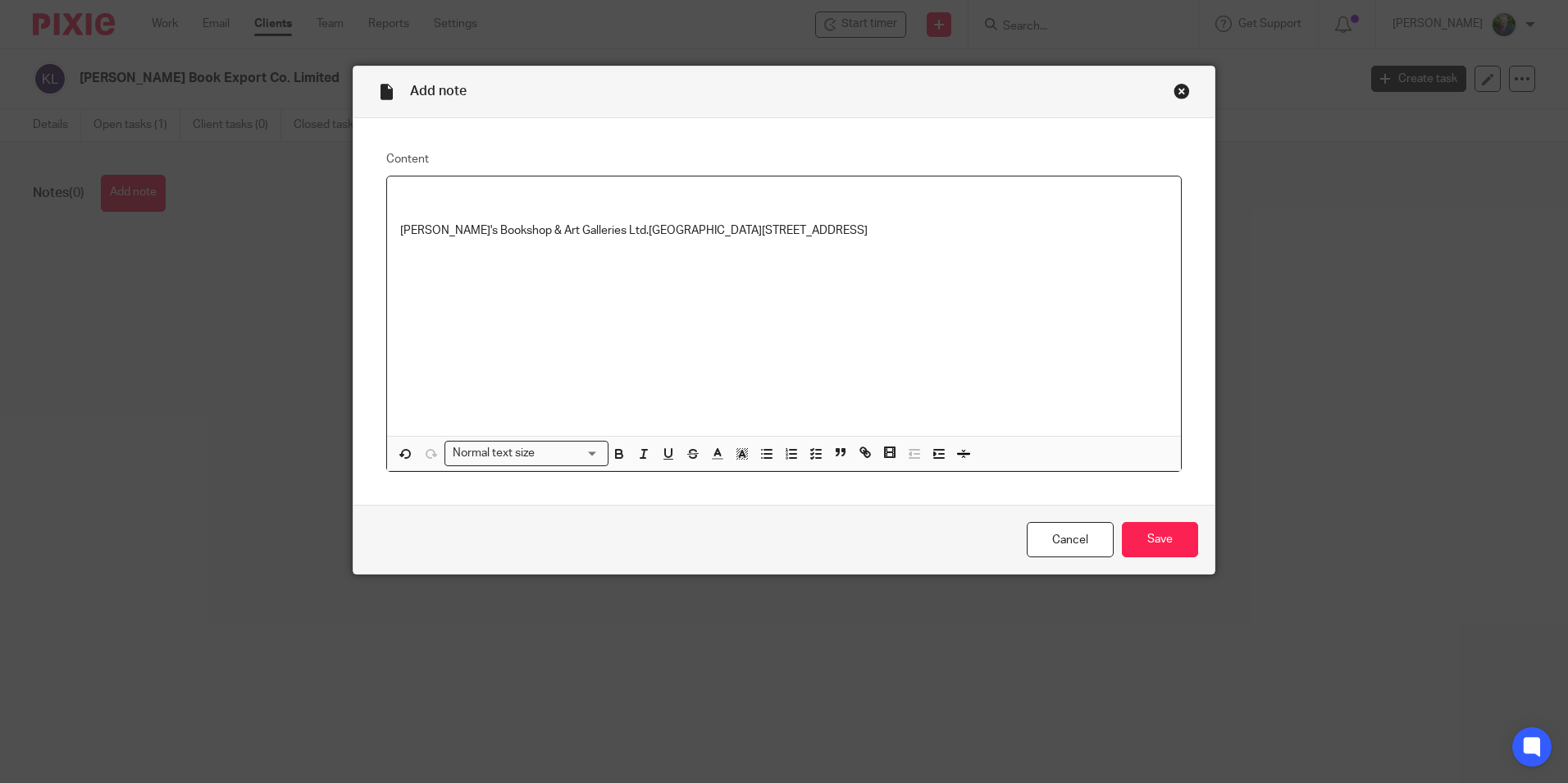
click at [1001, 236] on p "[PERSON_NAME]'s Bookshop & Art Galleries Ltd.[GEOGRAPHIC_DATA][STREET_ADDRESS]" at bounding box center [784, 230] width 768 height 16
drag, startPoint x: 1001, startPoint y: 236, endPoint x: 352, endPoint y: 232, distance: 649.0
click at [353, 232] on div "Content [PERSON_NAME]'s Bookshop & Art Galleries Ltd.[GEOGRAPHIC_DATA][STREET_A…" at bounding box center [784, 311] width 861 height 387
click at [403, 203] on p at bounding box center [784, 197] width 768 height 16
drag, startPoint x: 403, startPoint y: 203, endPoint x: 717, endPoint y: 248, distance: 317.2
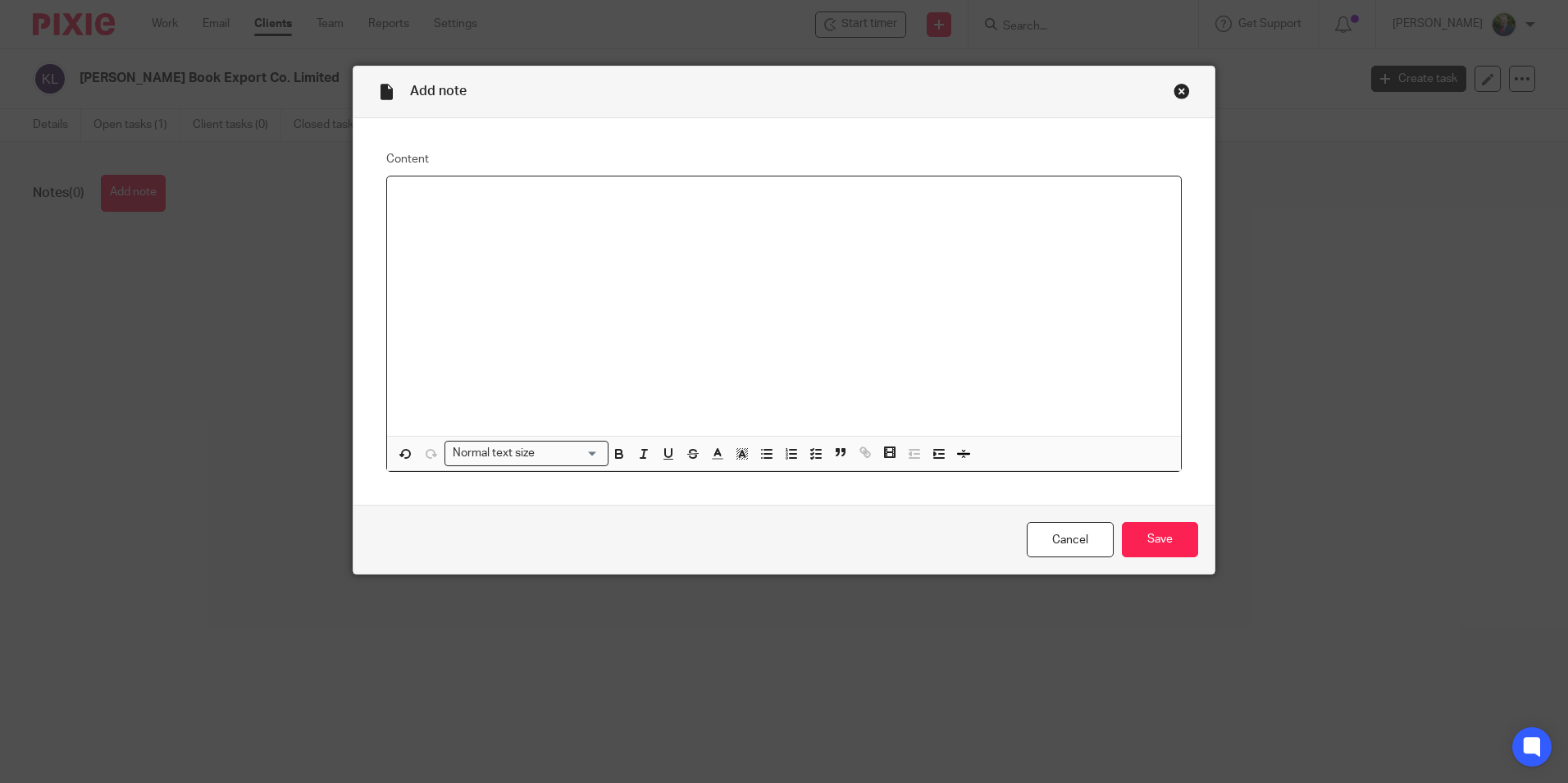
click at [717, 248] on div at bounding box center [784, 305] width 794 height 259
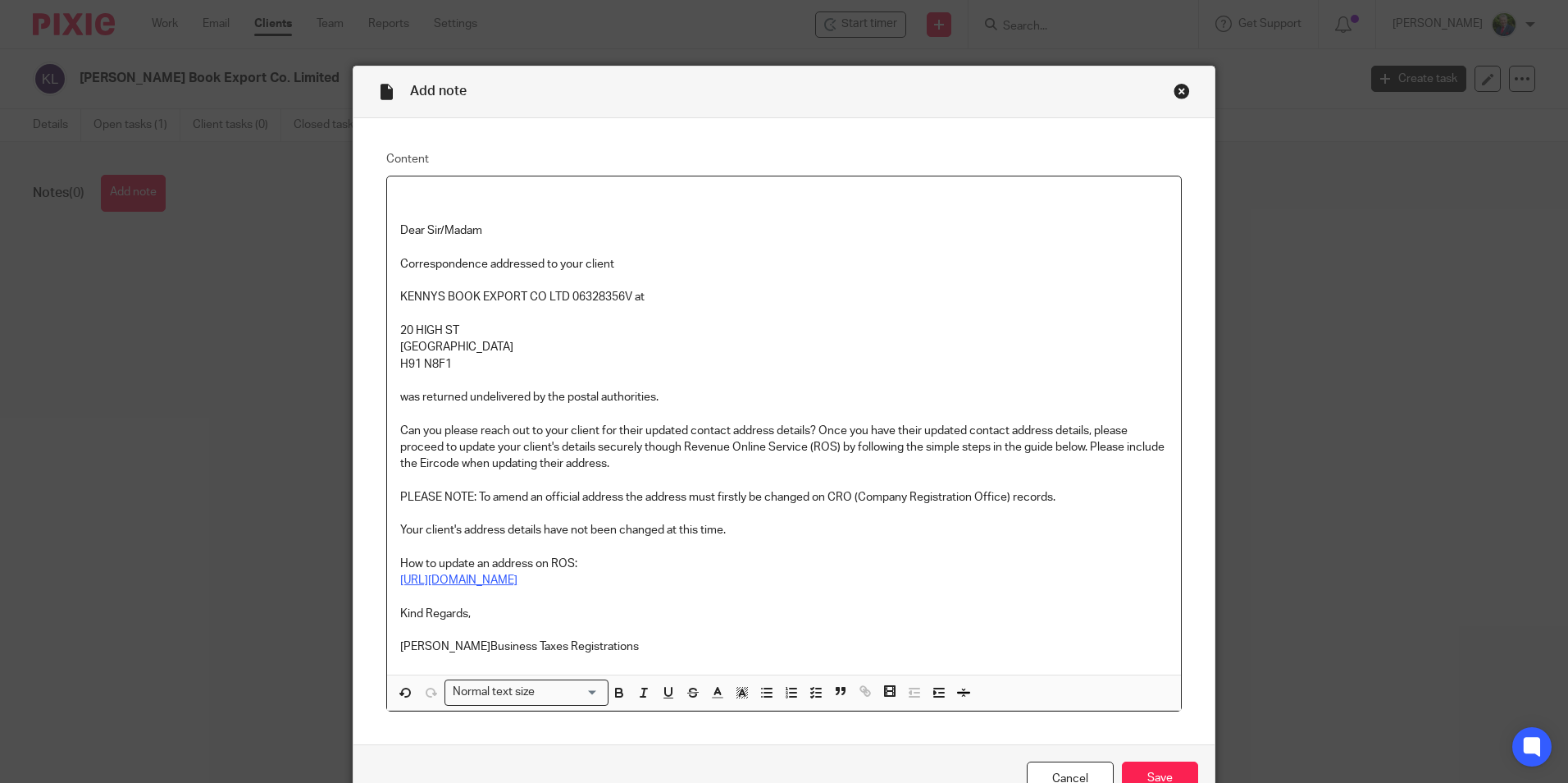
click at [479, 186] on div "Dear Sir/Madam Correspondence addressed to your client [PERSON_NAME] BOOK EXPOR…" at bounding box center [784, 425] width 794 height 498
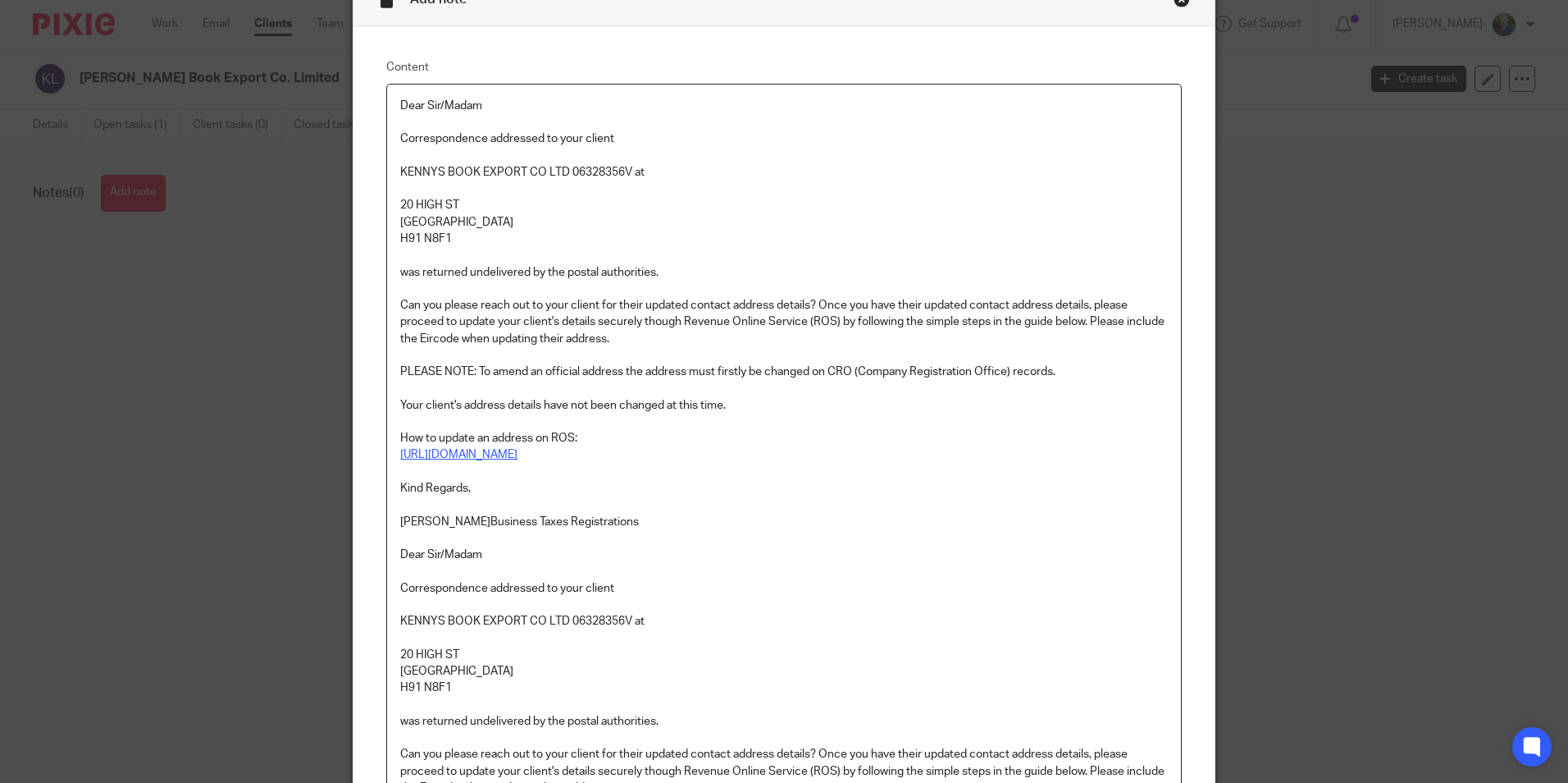
scroll to position [82, 0]
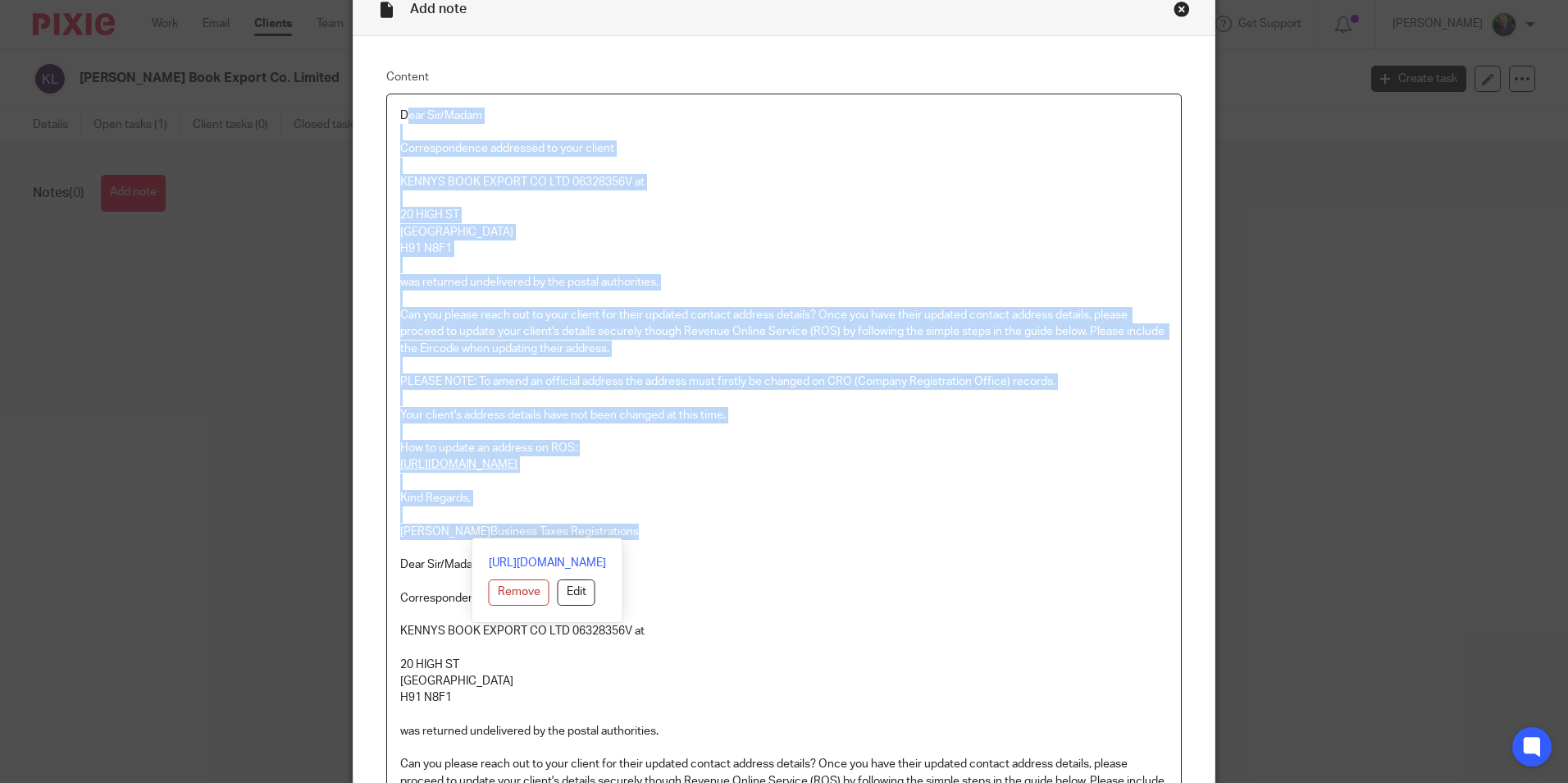
drag, startPoint x: 639, startPoint y: 525, endPoint x: 399, endPoint y: 76, distance: 509.1
click at [399, 76] on fieldset "Content Dear Sir/Madam Correspondence addressed to your client [PERSON_NAME] BO…" at bounding box center [784, 557] width 796 height 976
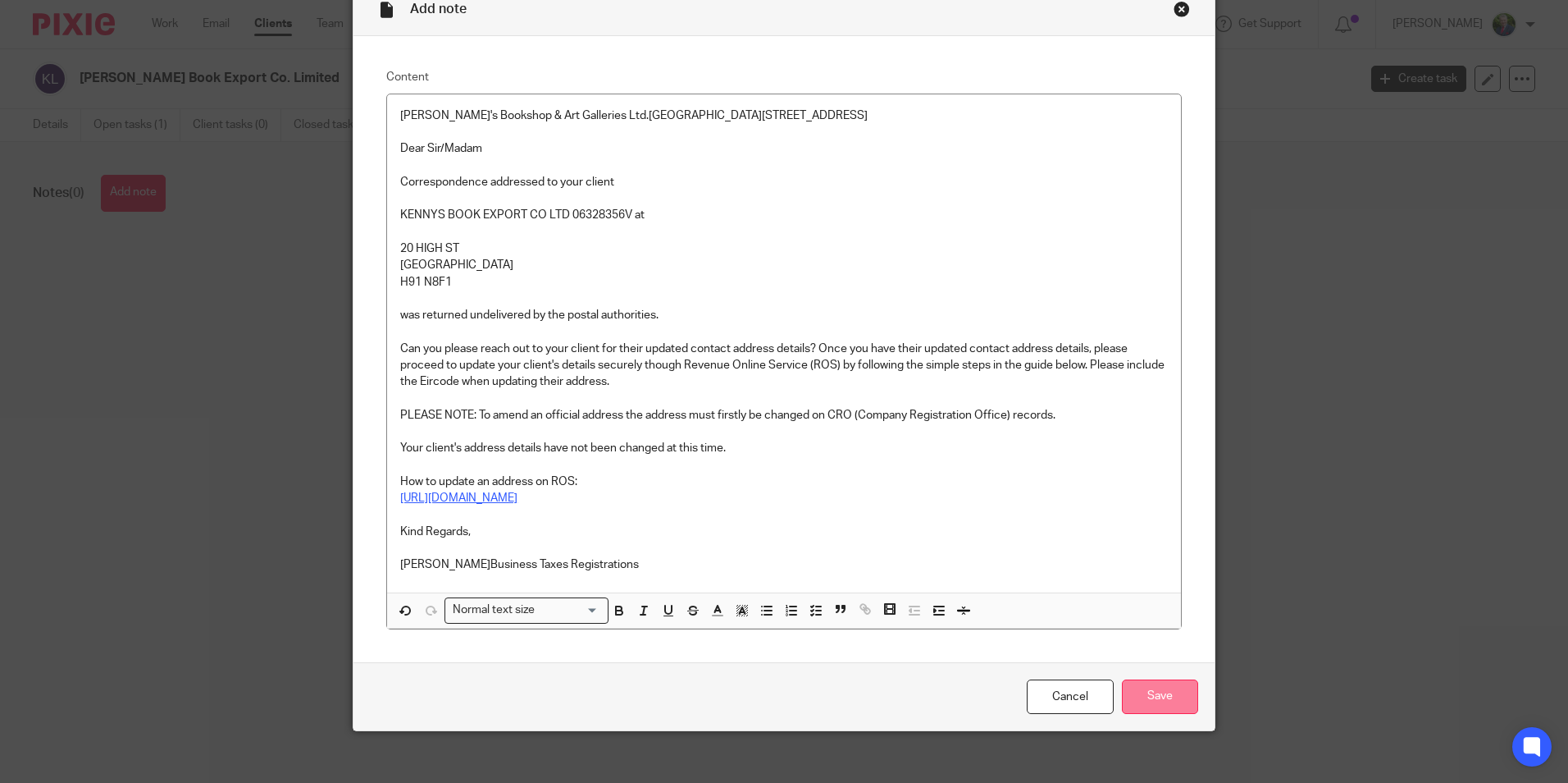
click at [1170, 692] on input "Save" at bounding box center [1159, 696] width 76 height 35
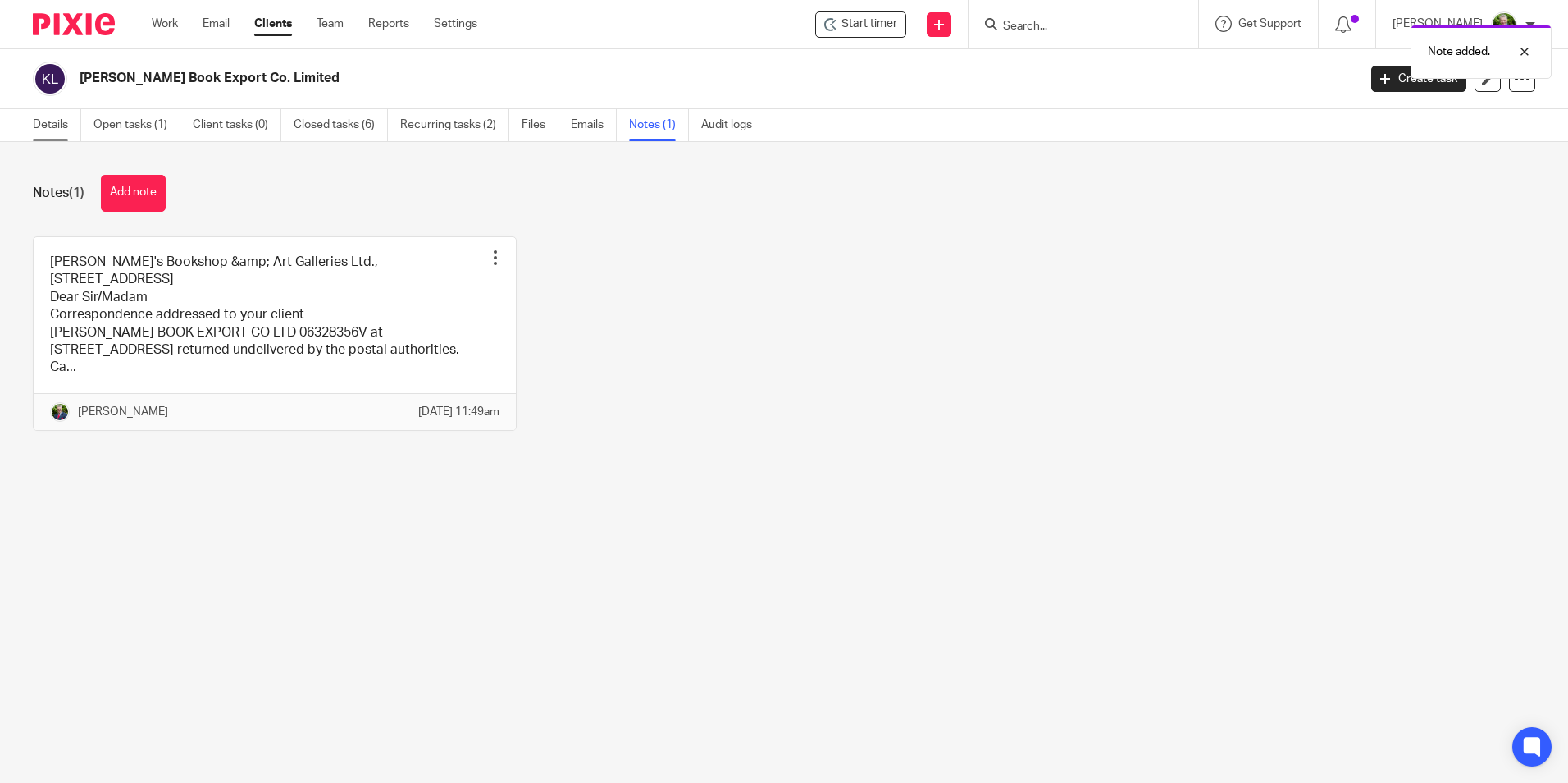
click at [55, 125] on link "Details" at bounding box center [57, 125] width 48 height 32
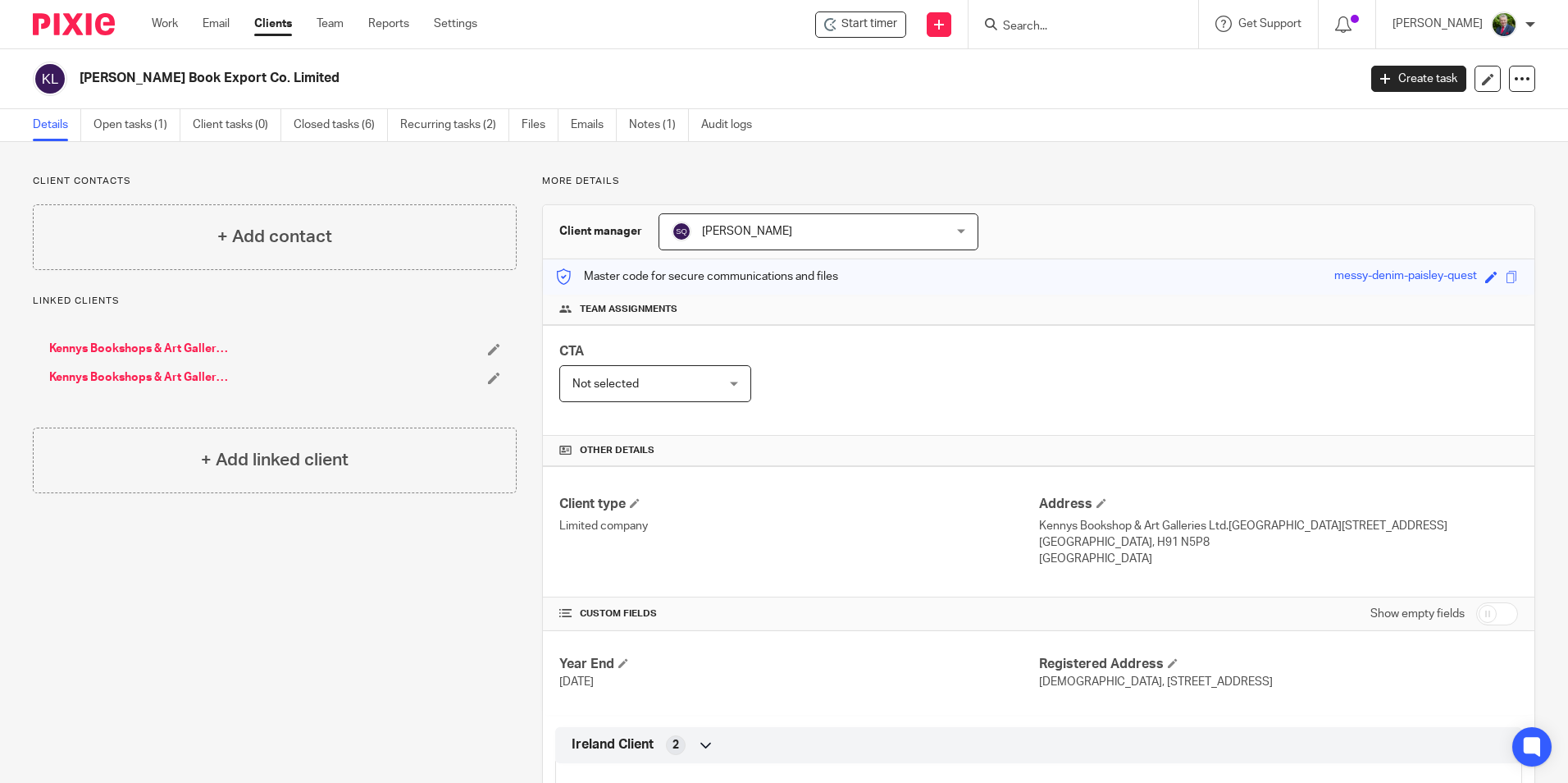
click at [181, 350] on link "Kennys Bookshops & Art Galleries (Holdings) Limited" at bounding box center [139, 348] width 181 height 16
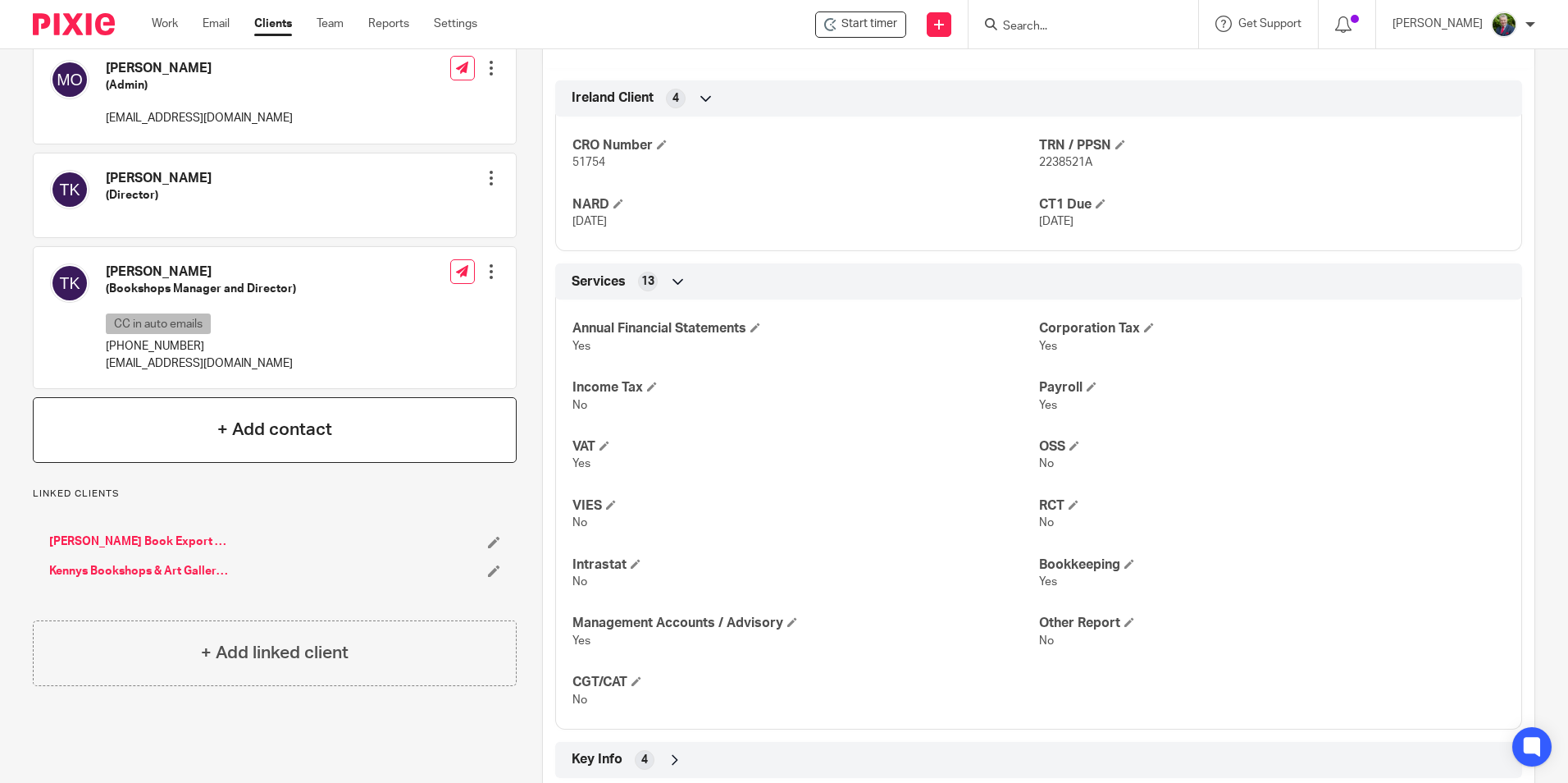
scroll to position [657, 0]
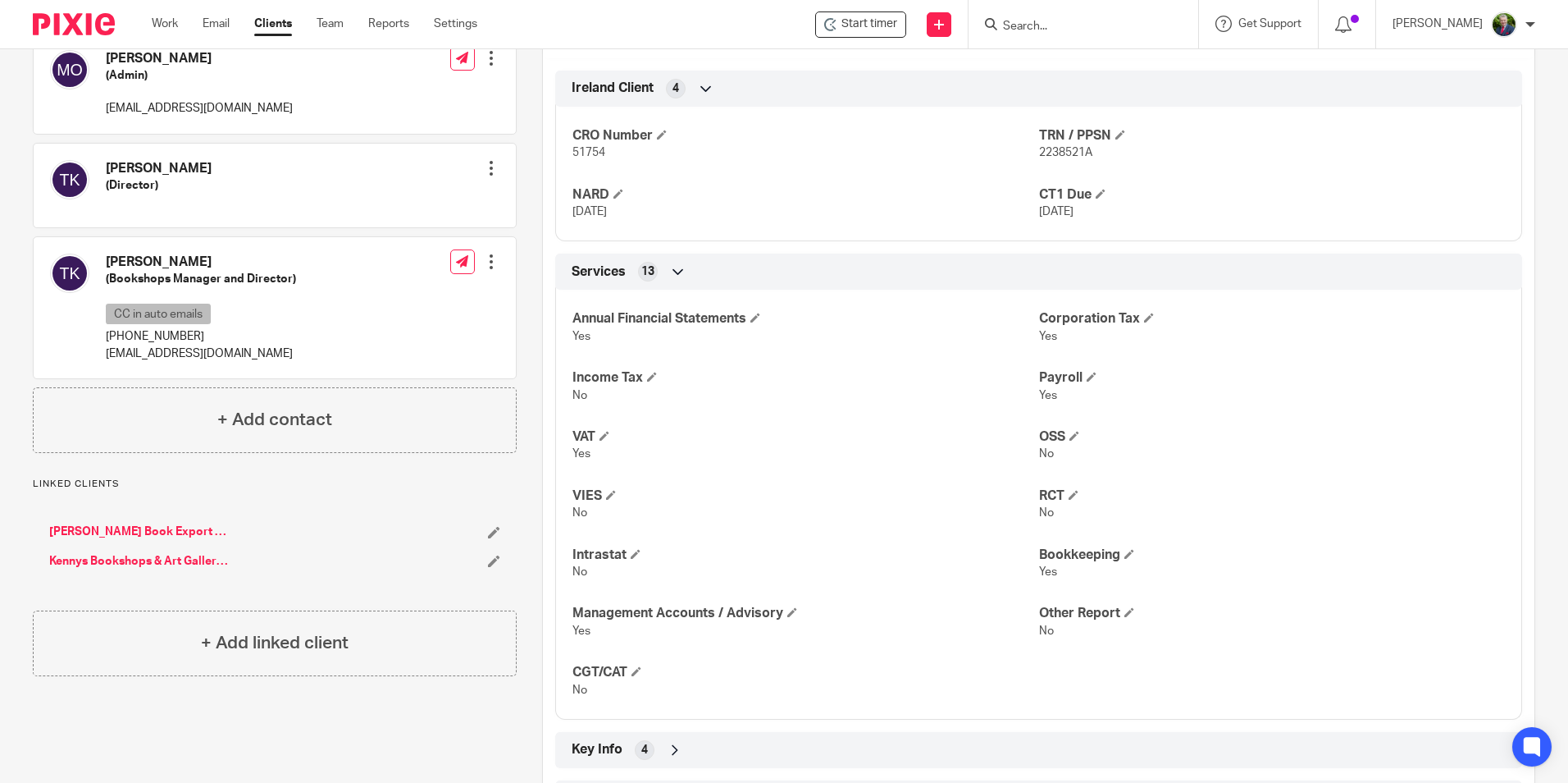
click at [166, 528] on link "[PERSON_NAME] Book Export Co. Limited" at bounding box center [139, 531] width 181 height 16
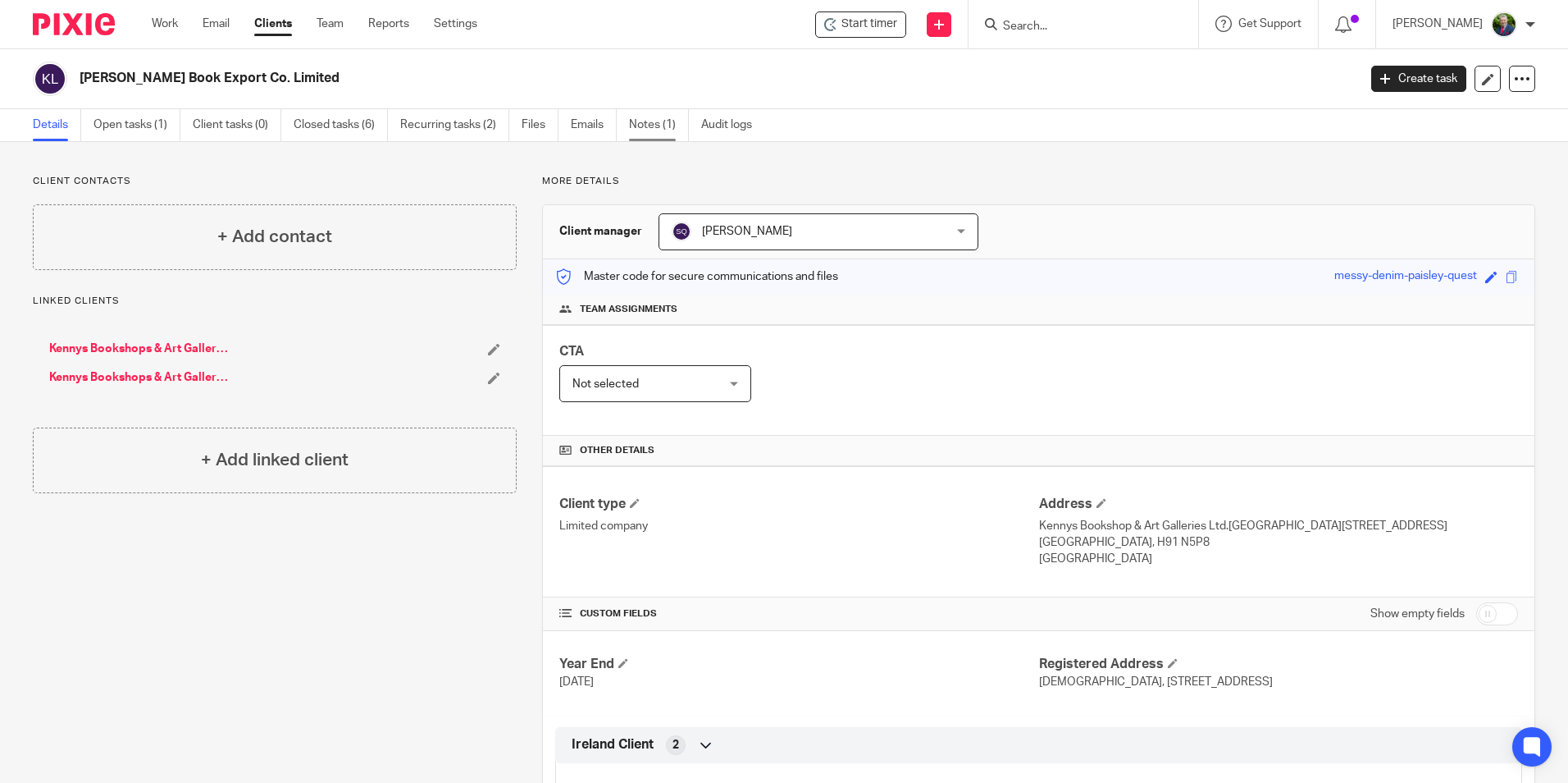
click at [664, 127] on link "Notes (1)" at bounding box center [659, 125] width 60 height 32
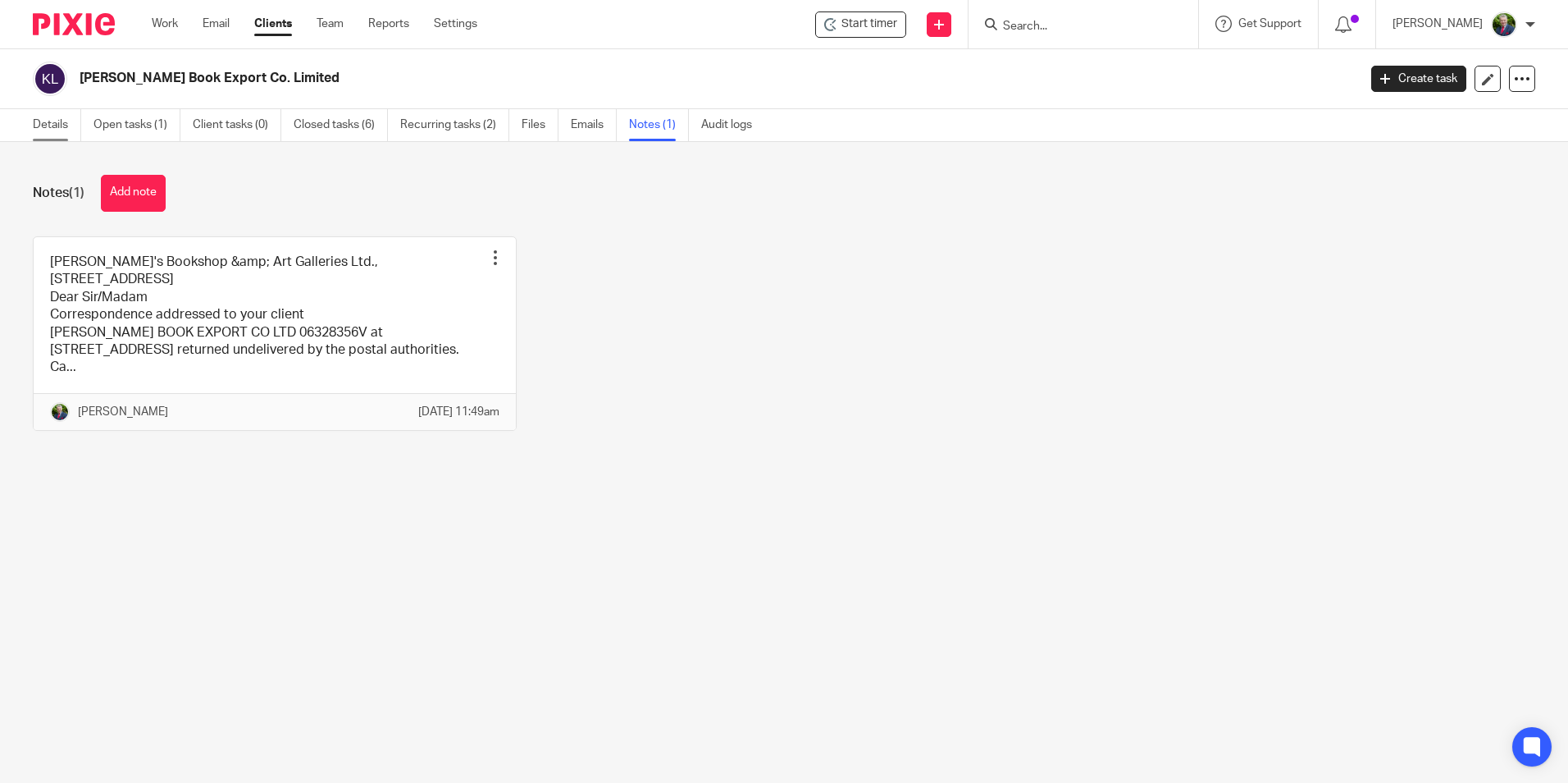
click at [49, 118] on link "Details" at bounding box center [57, 125] width 48 height 32
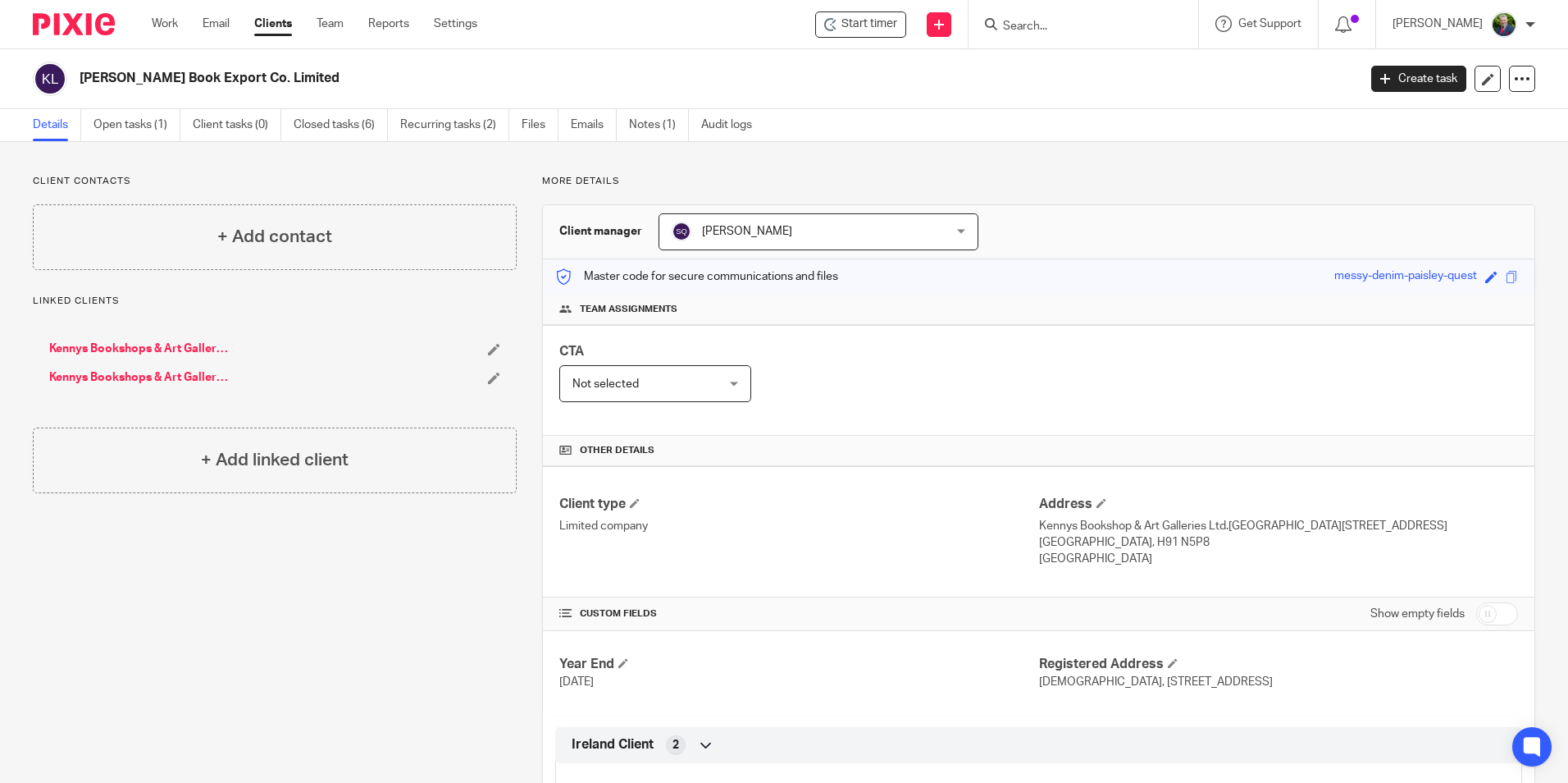
click at [130, 345] on link "Kennys Bookshops & Art Galleries (Holdings) Limited" at bounding box center [139, 348] width 181 height 16
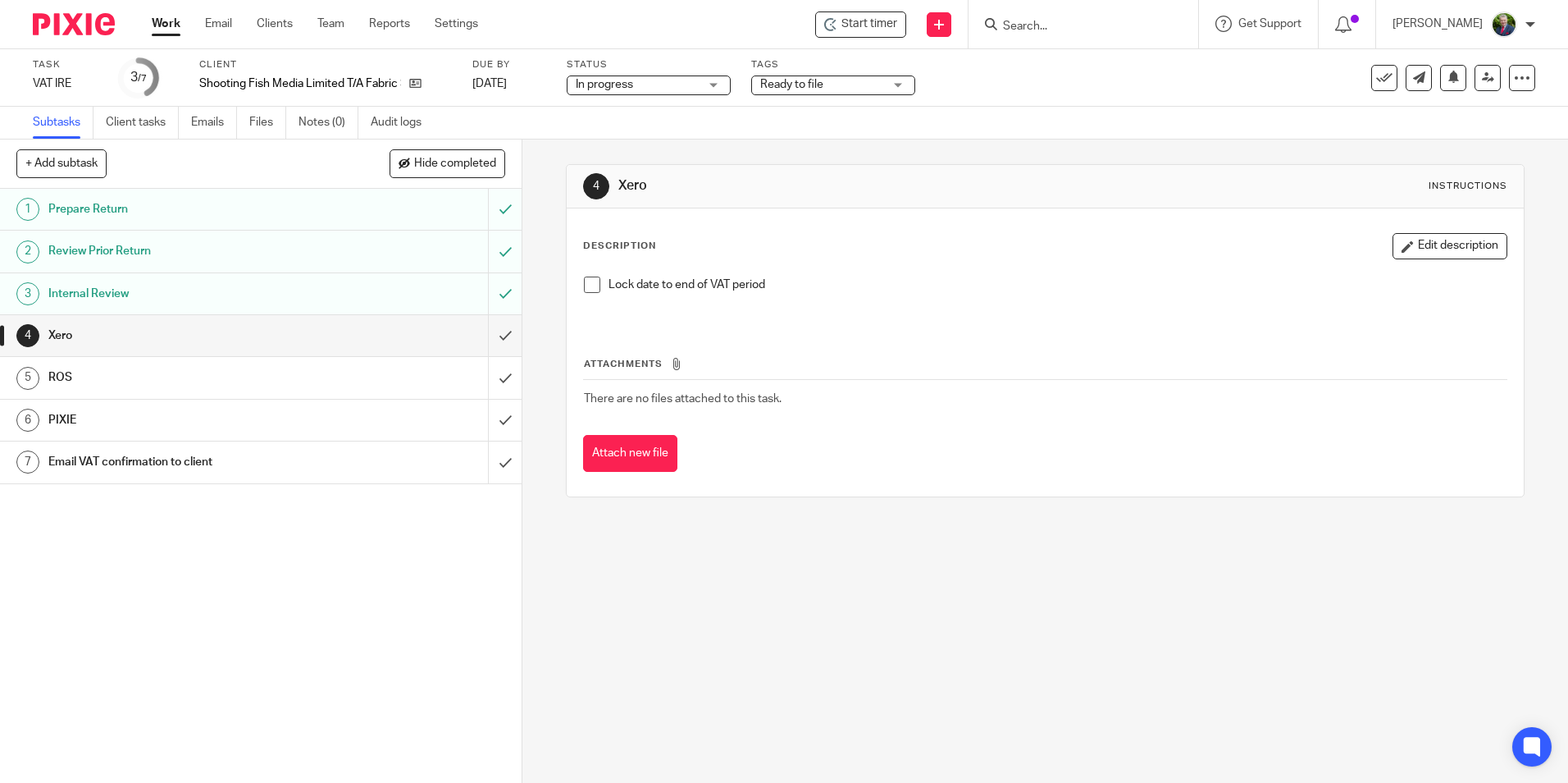
click at [302, 302] on h1 "Internal Review" at bounding box center [189, 294] width 283 height 24
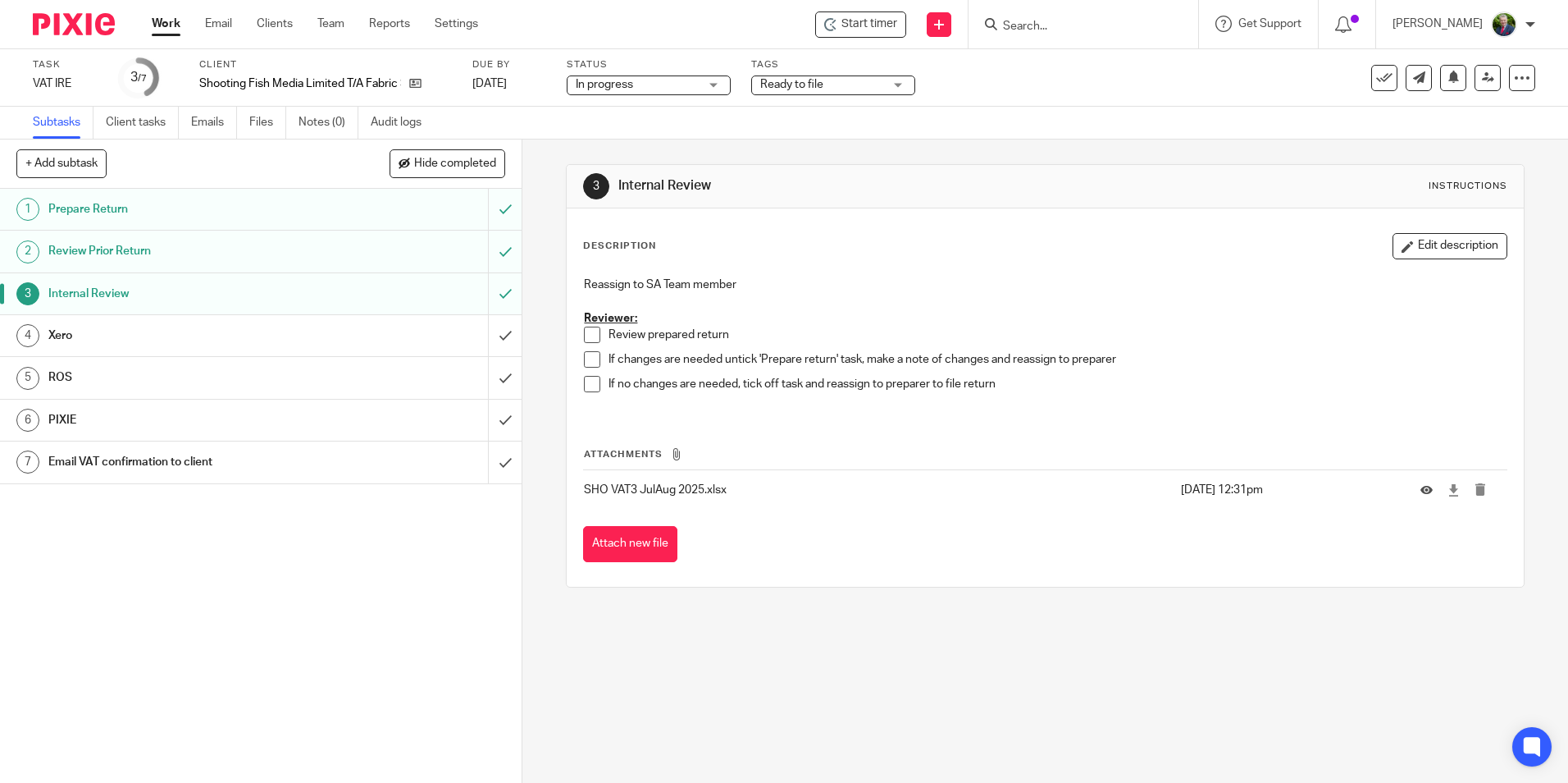
click at [85, 338] on h1 "Xero" at bounding box center [189, 335] width 283 height 24
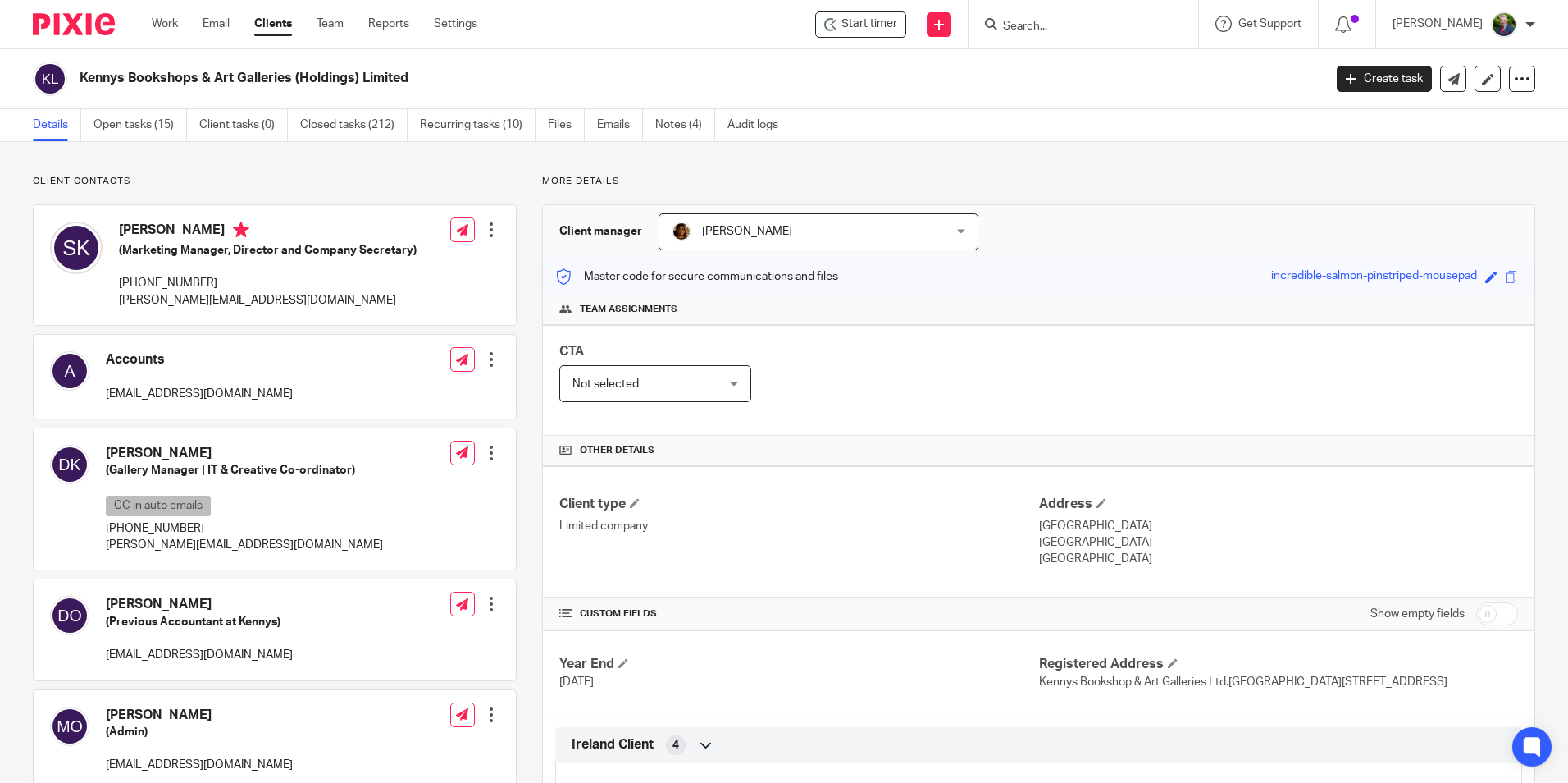
click at [1076, 22] on input "Search" at bounding box center [1075, 27] width 148 height 15
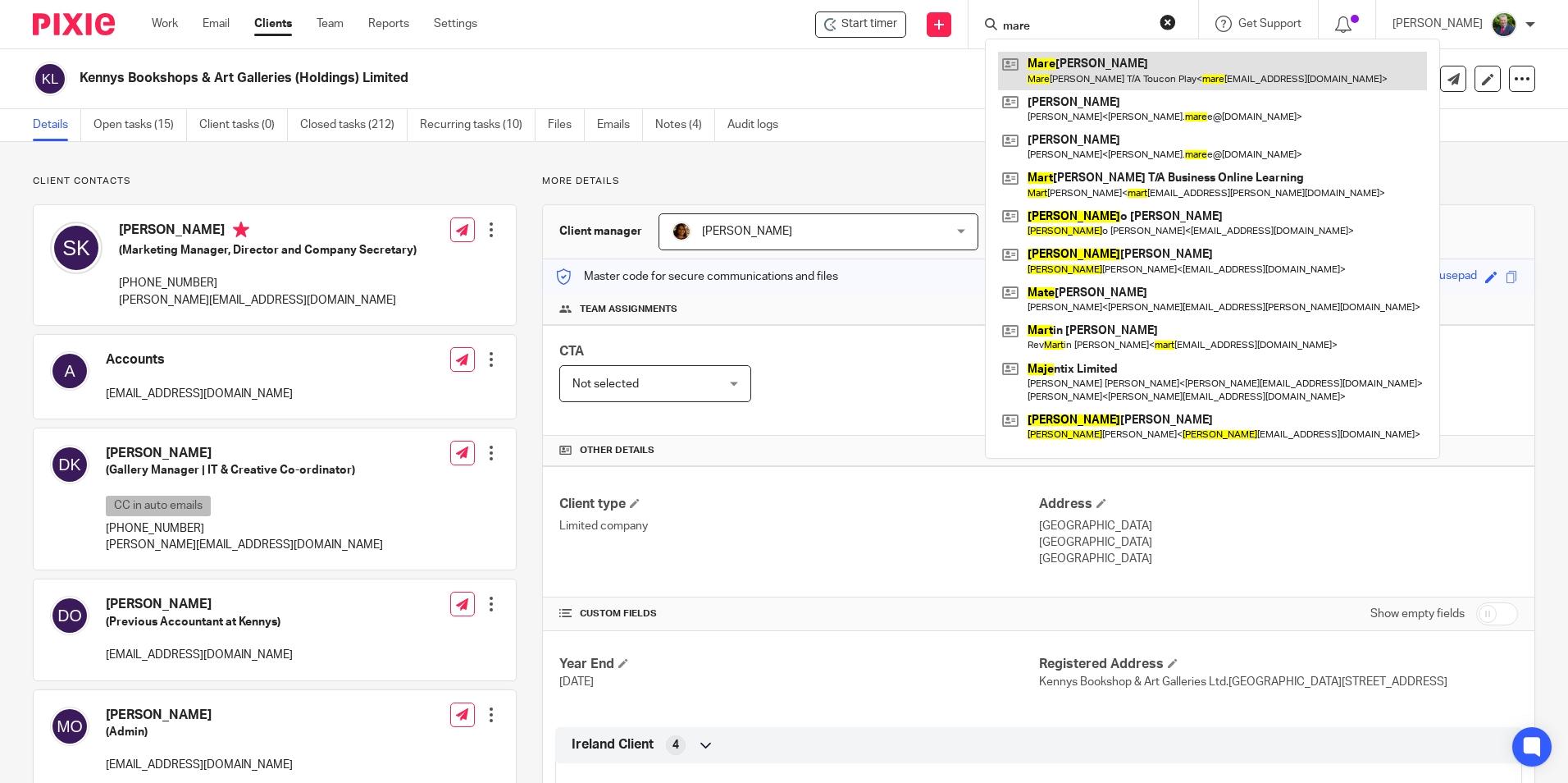
type input "mare"
click at [1123, 66] on link at bounding box center [1212, 71] width 428 height 38
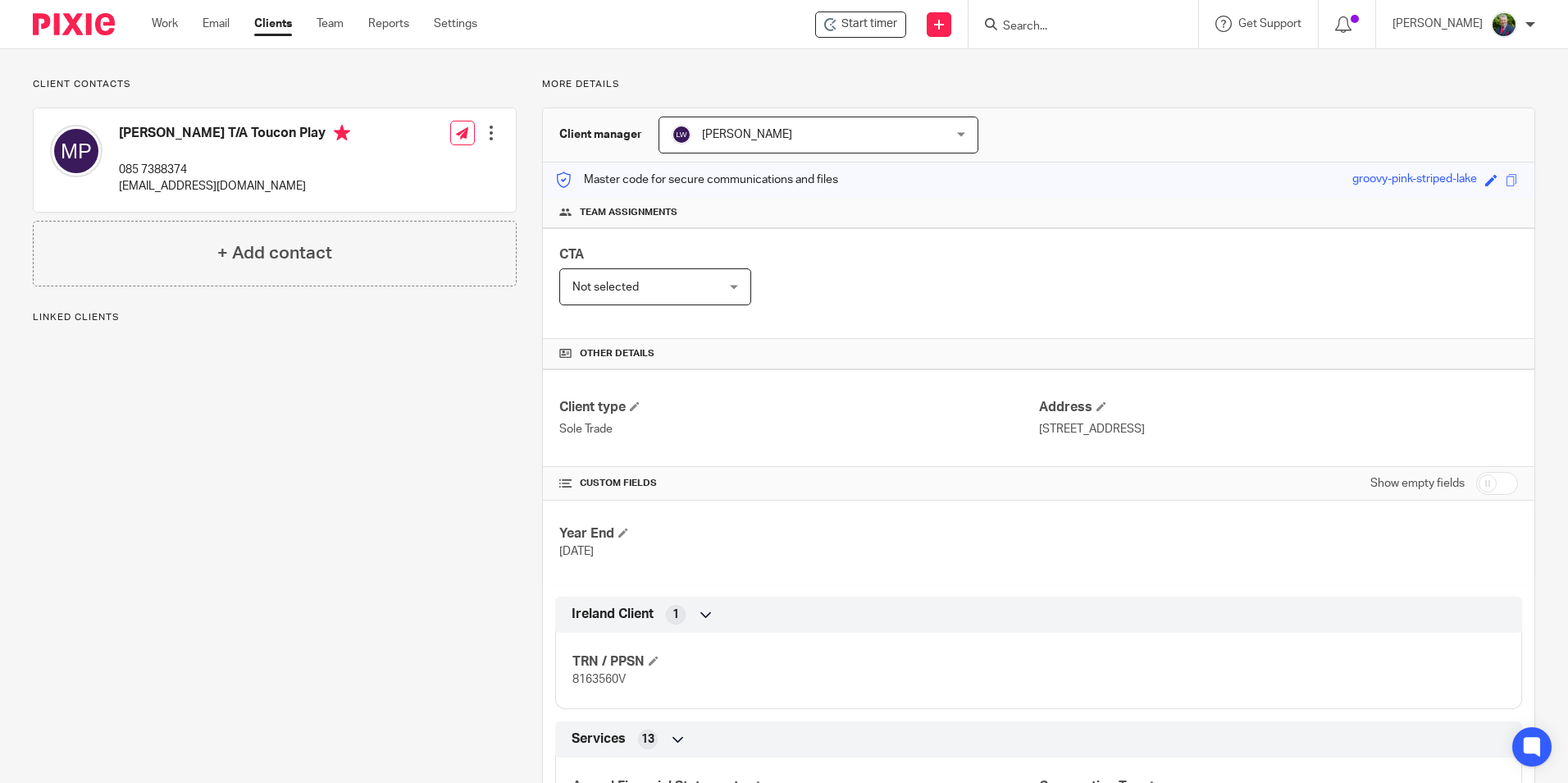
scroll to position [82, 0]
